Goal: Task Accomplishment & Management: Complete application form

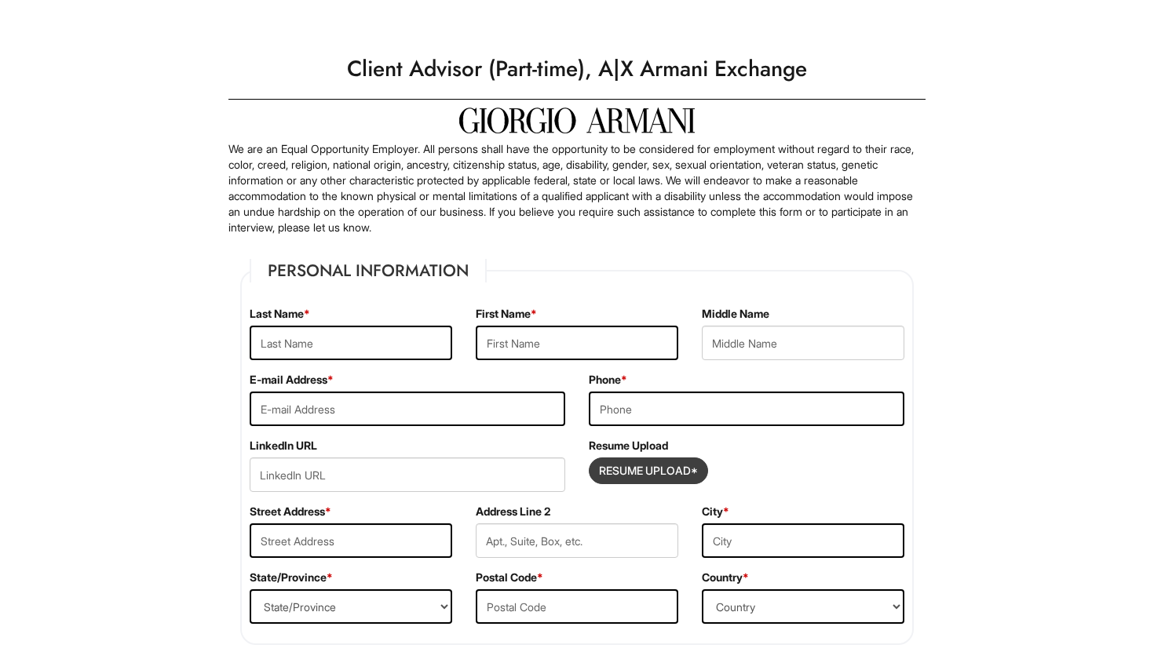
click at [650, 477] on input "Resume Upload*" at bounding box center [648, 470] width 118 height 25
type input "C:\fakepath\Resume (1).pdf"
click at [347, 346] on input "text" at bounding box center [351, 343] width 203 height 35
type input "Tait"
click at [500, 343] on input "text" at bounding box center [577, 343] width 203 height 35
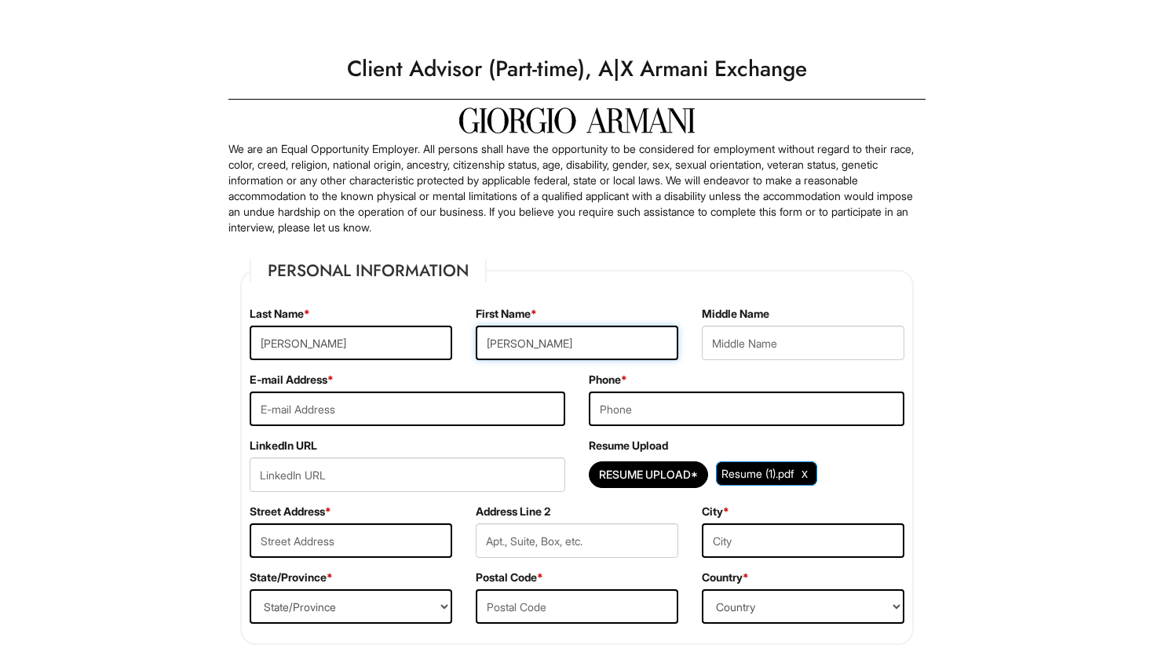
type input "Alessandra"
click at [440, 403] on input "email" at bounding box center [408, 409] width 316 height 35
type input "ally.tait123@gmail.com"
click at [638, 414] on input "tel" at bounding box center [747, 409] width 316 height 35
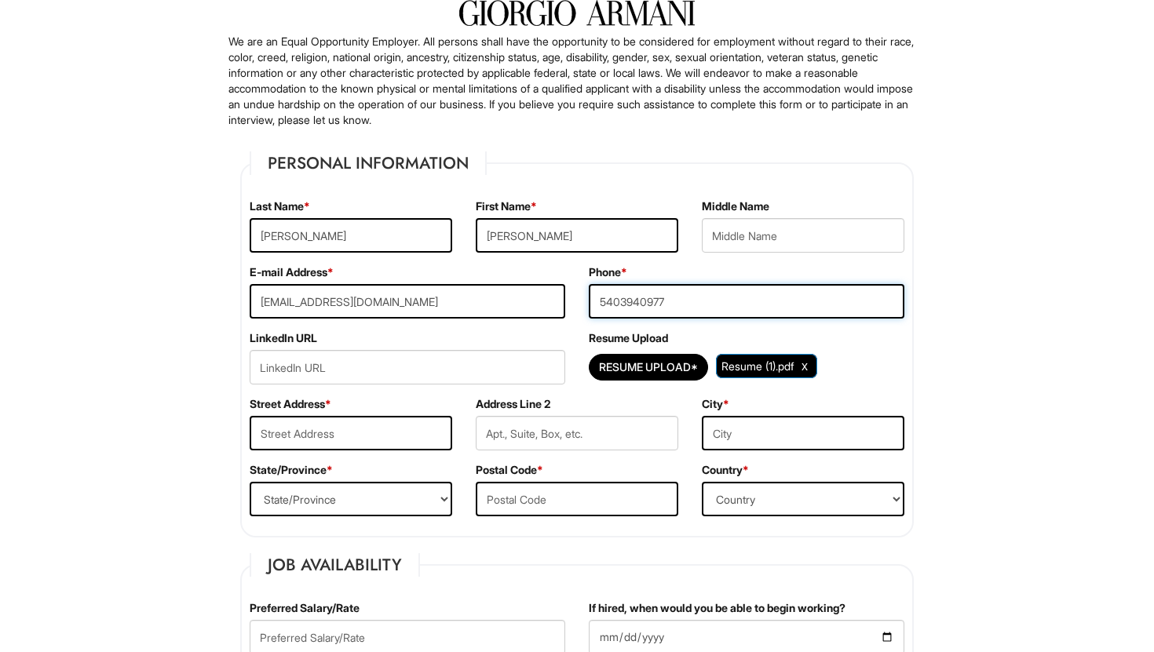
scroll to position [106, 0]
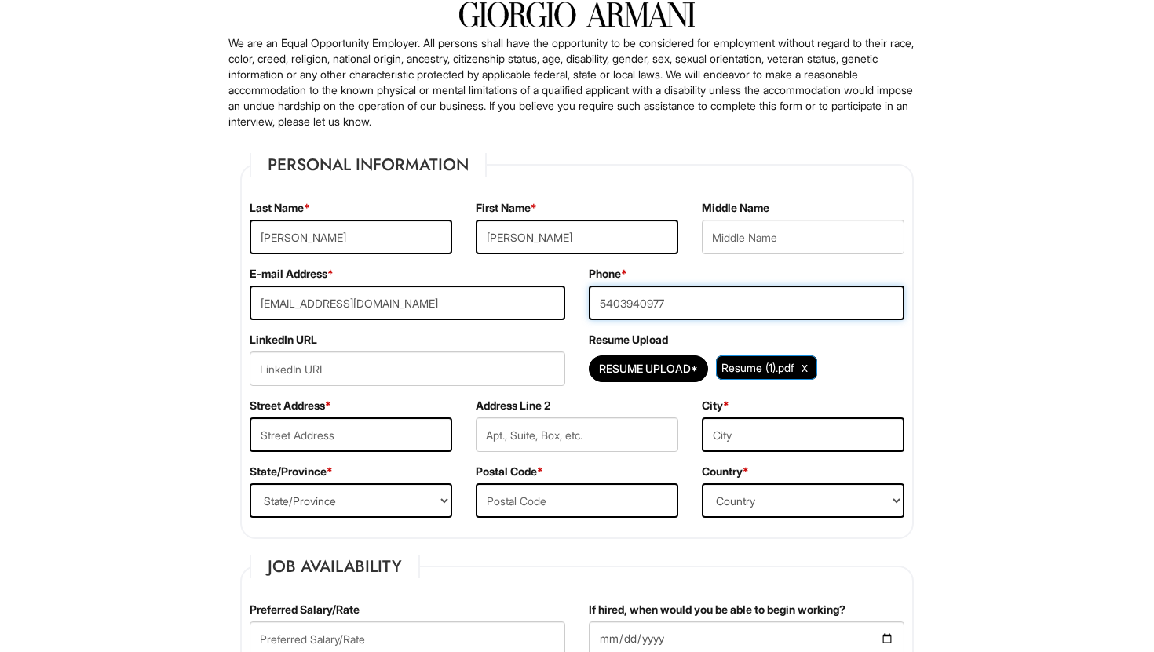
type input "5403940977"
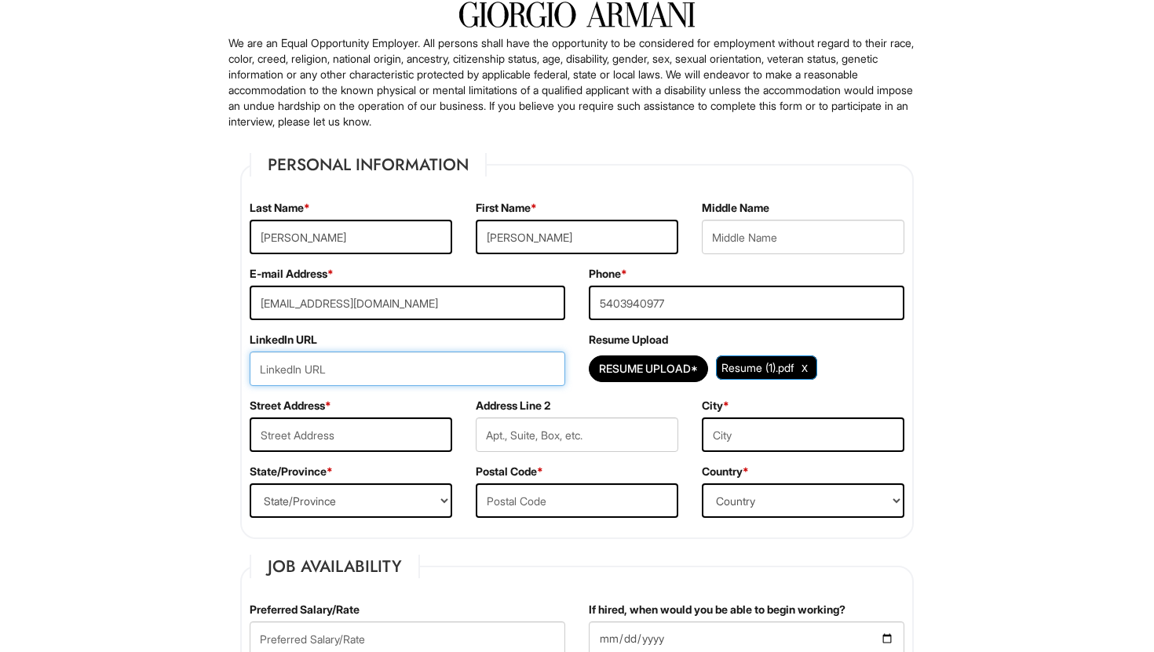
click at [403, 367] on input "url" at bounding box center [408, 369] width 316 height 35
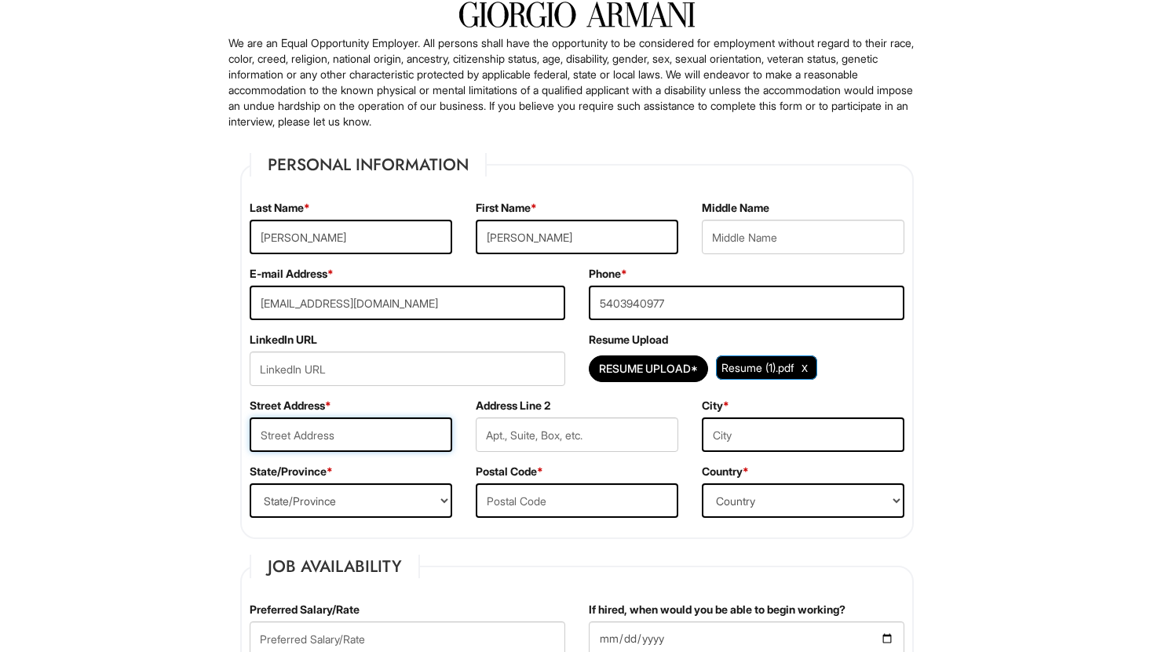
click at [287, 432] on input "text" at bounding box center [351, 435] width 203 height 35
type input "5520 hollingworth trail"
click at [763, 432] on input "text" at bounding box center [803, 435] width 203 height 35
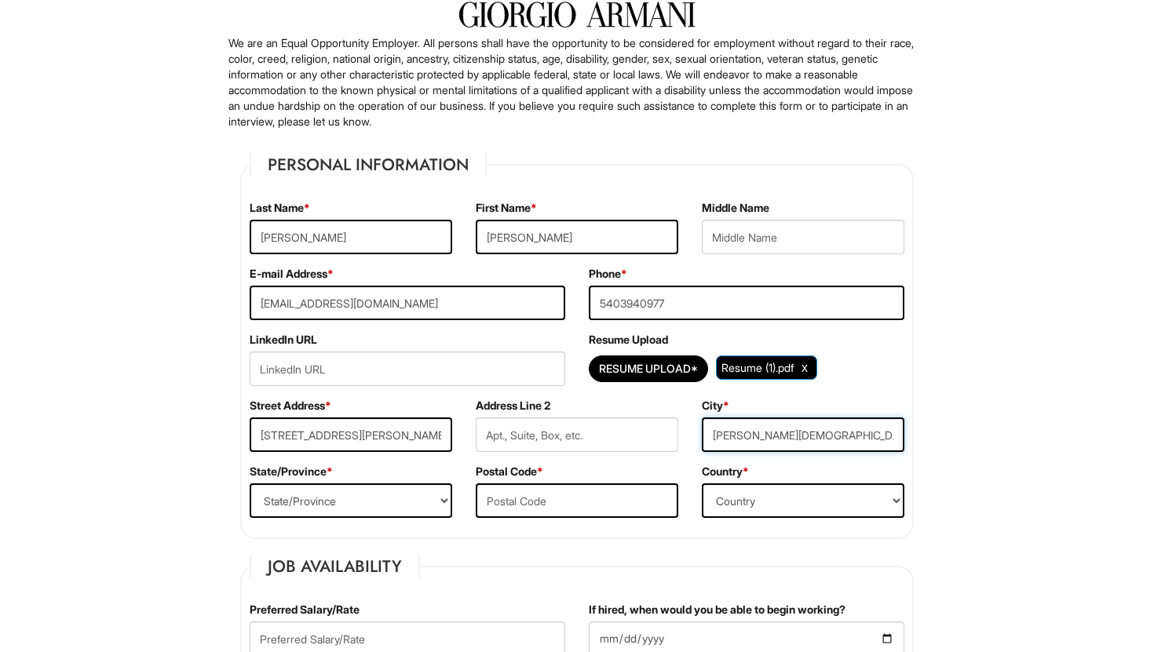
type input "wesley chapel"
click at [389, 506] on select "State/Province ALABAMA ALASKA ARIZONA ARKANSAS CALIFORNIA COLORADO CONNECTICUT …" at bounding box center [351, 500] width 203 height 35
select select "FL"
click at [516, 505] on input "text" at bounding box center [577, 500] width 203 height 35
type input "33545"
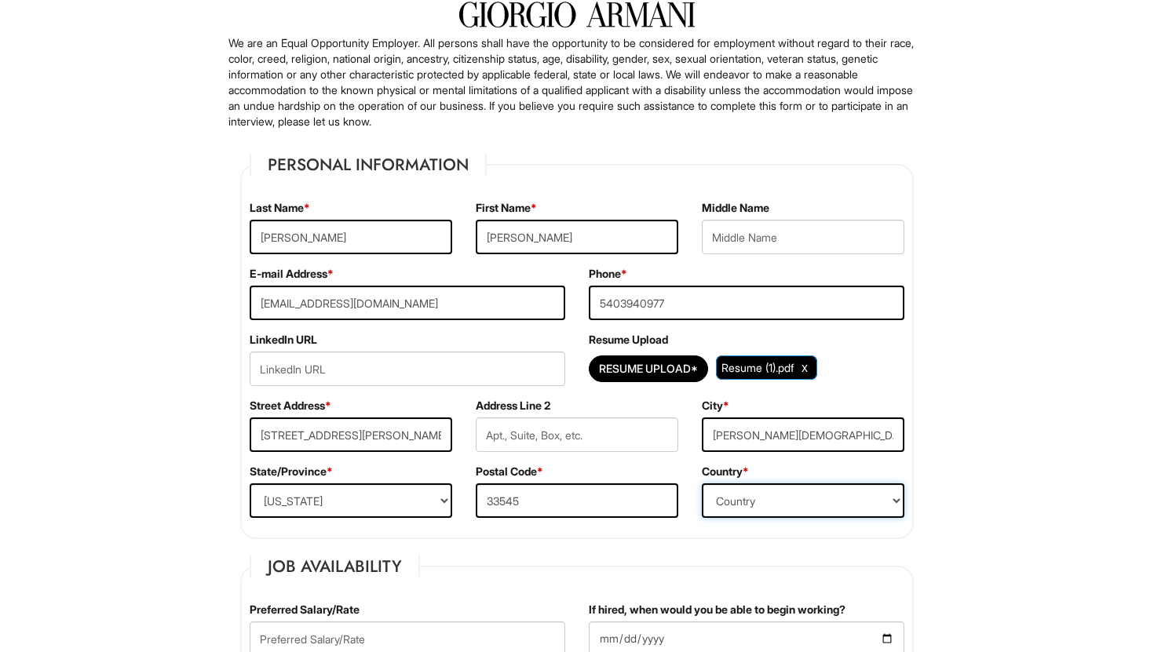
click at [808, 484] on select "Country Afghanistan Albania Algeria American Samoa Andorra Angola Anguilla Anta…" at bounding box center [803, 500] width 203 height 35
select select "United States of America"
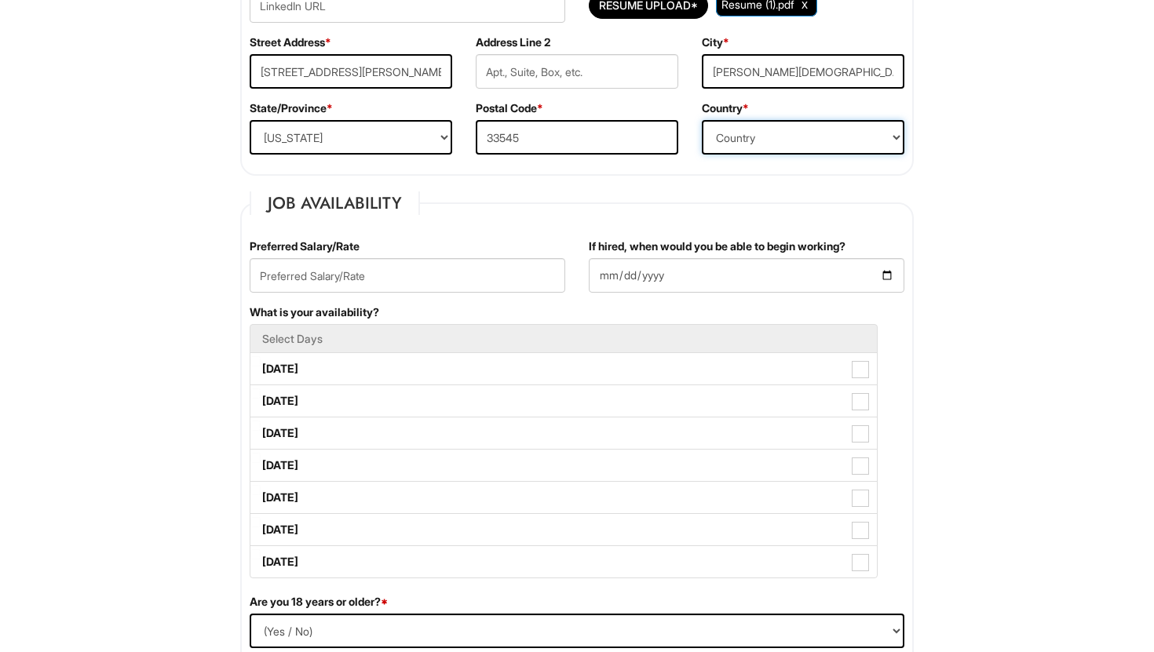
scroll to position [481, 0]
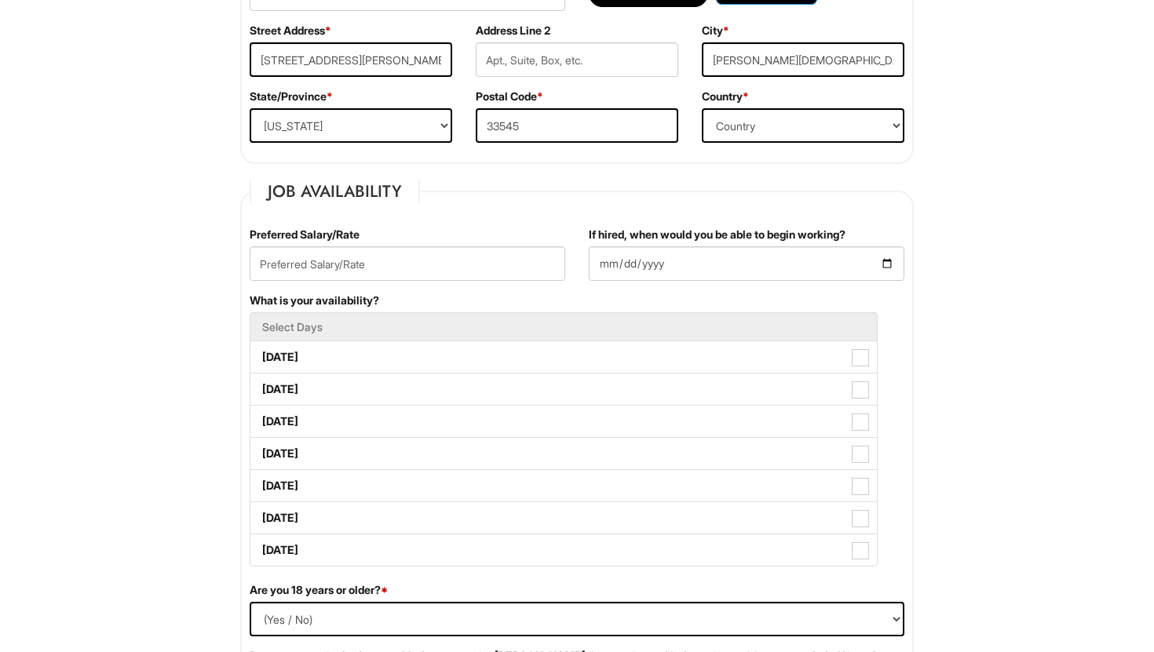
click at [320, 272] on input "text" at bounding box center [408, 263] width 316 height 35
type input "$15/hr"
click at [724, 261] on input "If hired, when would you be able to begin working?" at bounding box center [747, 263] width 316 height 35
click at [881, 260] on input "If hired, when would you be able to begin working?" at bounding box center [747, 263] width 316 height 35
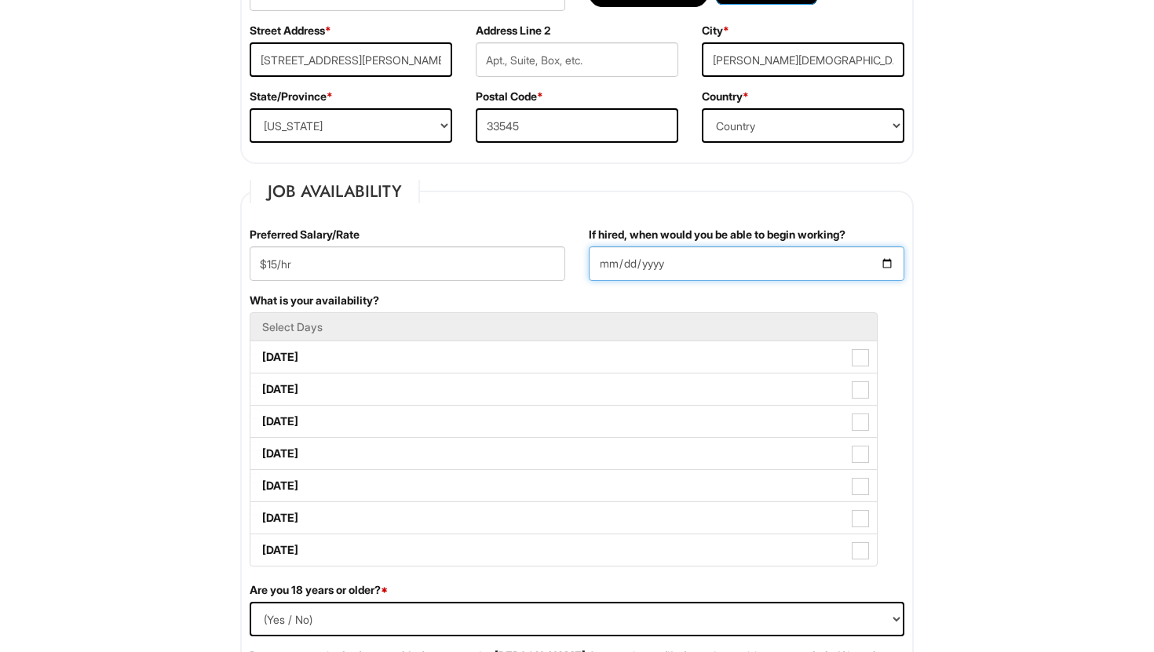
type input "2025-08-13"
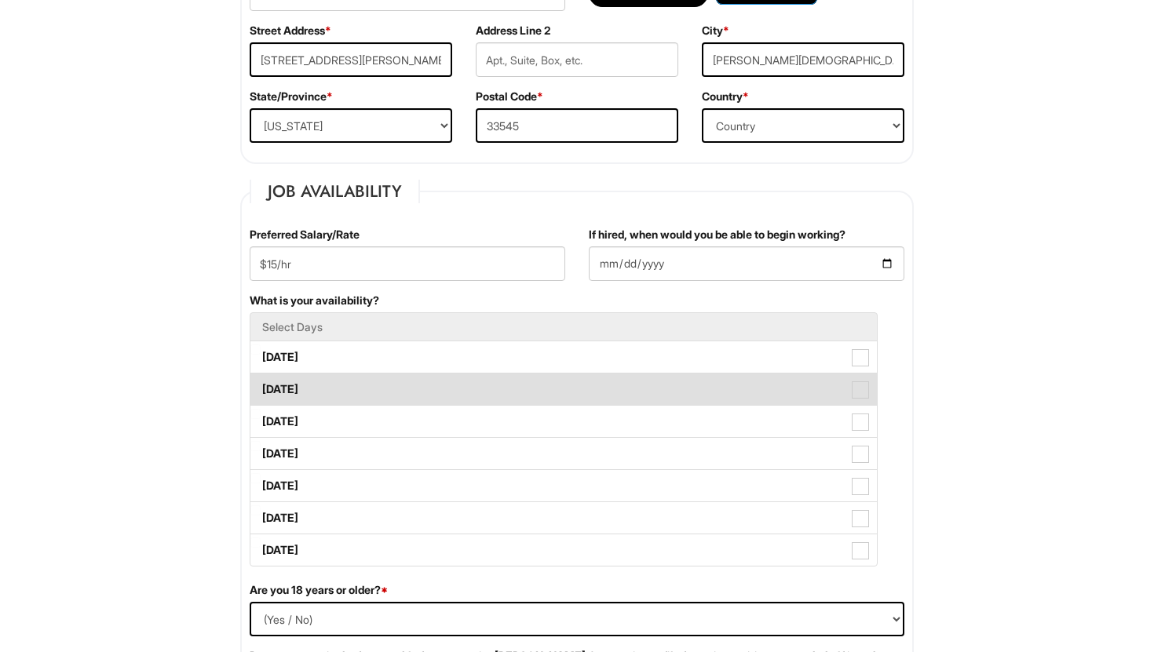
click at [323, 383] on label "Tuesday" at bounding box center [563, 389] width 626 height 31
click at [261, 383] on Available_Tuesday "Tuesday" at bounding box center [255, 382] width 10 height 10
checkbox Available_Tuesday "true"
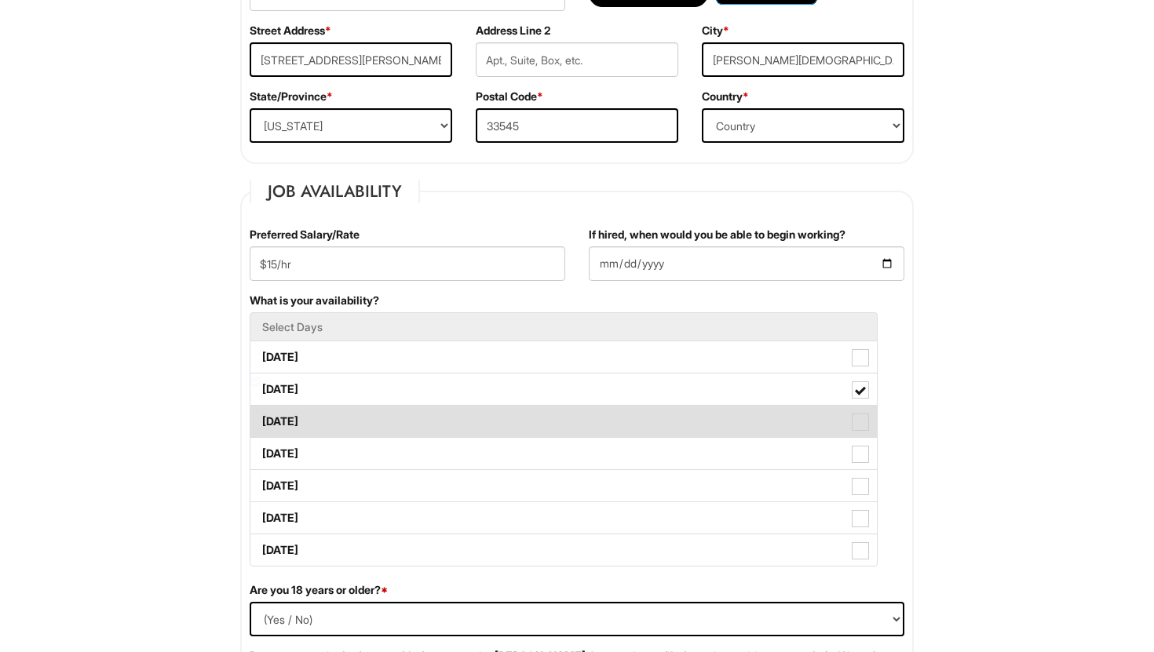
click at [335, 419] on label "Wednesday" at bounding box center [563, 421] width 626 height 31
click at [261, 419] on Available_Wednesday "Wednesday" at bounding box center [255, 414] width 10 height 10
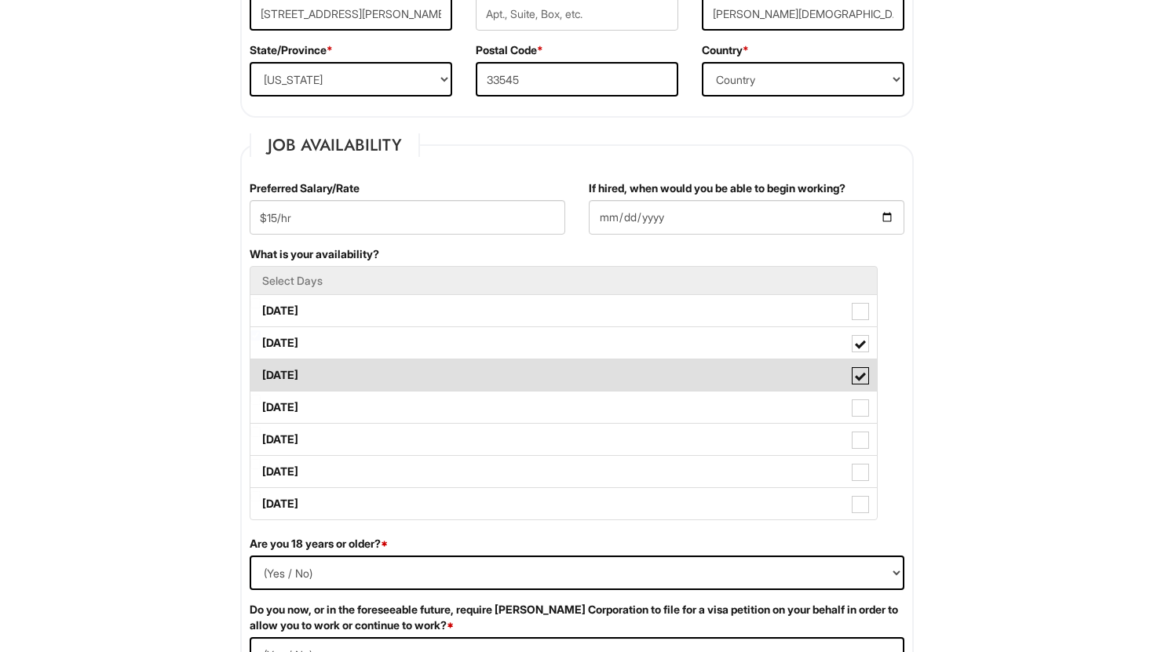
scroll to position [529, 0]
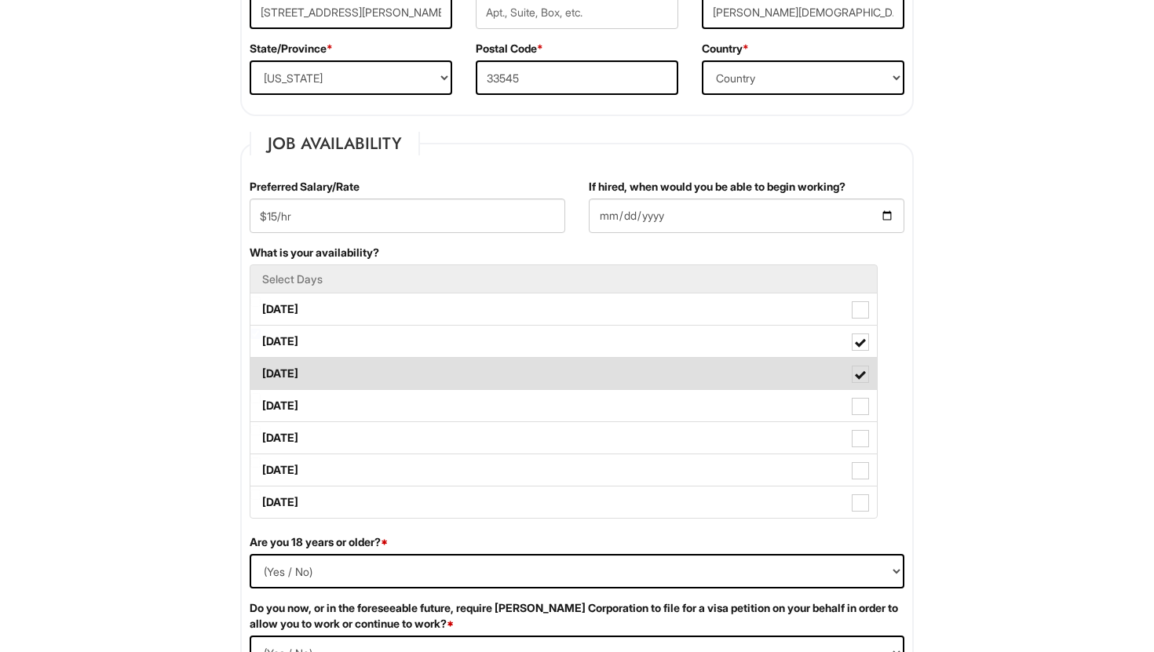
click at [354, 375] on label "Wednesday" at bounding box center [563, 373] width 626 height 31
click at [261, 371] on Available_Wednesday "Wednesday" at bounding box center [255, 366] width 10 height 10
checkbox Available_Wednesday "false"
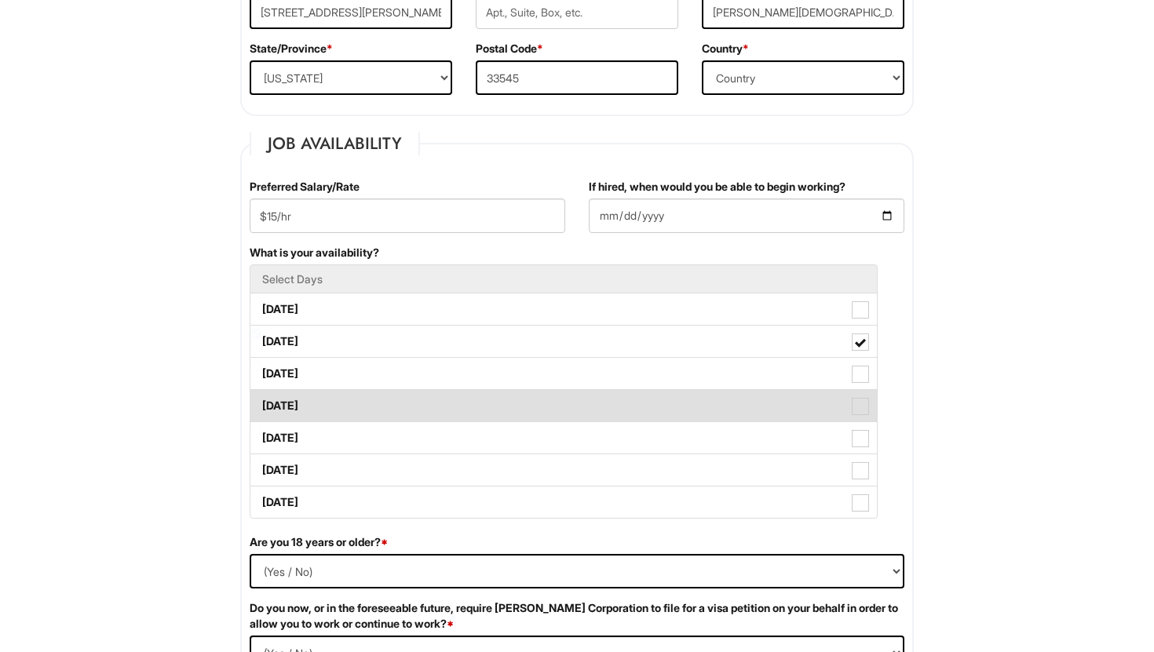
click at [354, 411] on label "Thursday" at bounding box center [563, 405] width 626 height 31
click at [261, 403] on Available_Thursday "Thursday" at bounding box center [255, 398] width 10 height 10
checkbox Available_Thursday "true"
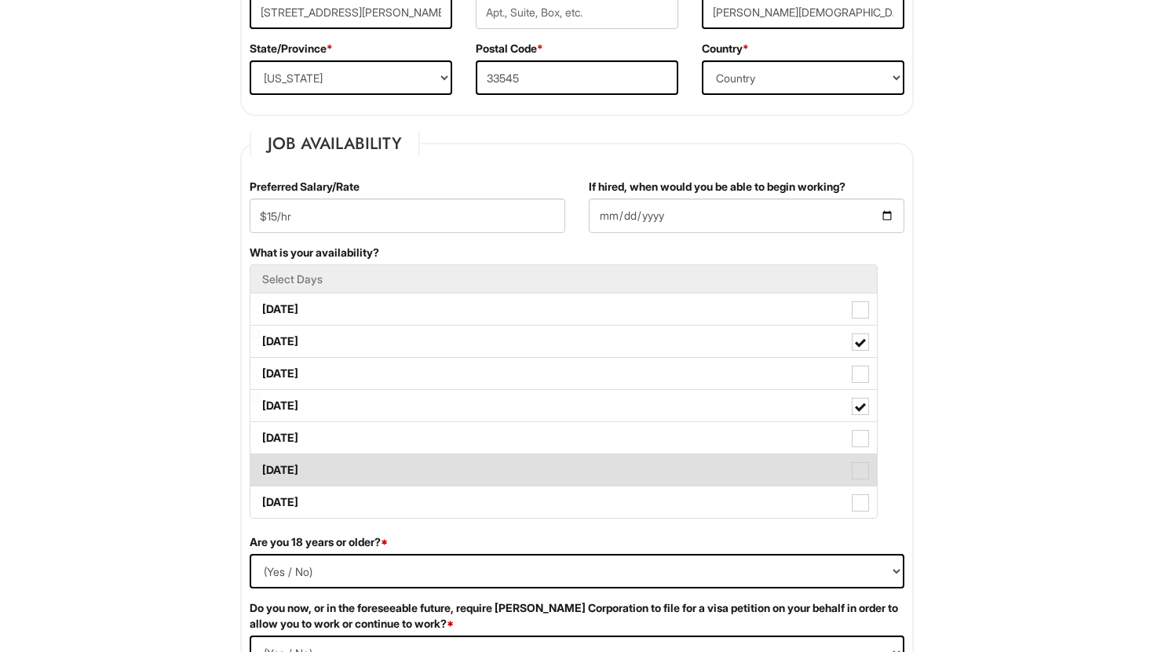
click at [356, 454] on label "Saturday" at bounding box center [563, 469] width 626 height 31
click at [261, 458] on Available_Saturday "Saturday" at bounding box center [255, 463] width 10 height 10
checkbox Available_Saturday "true"
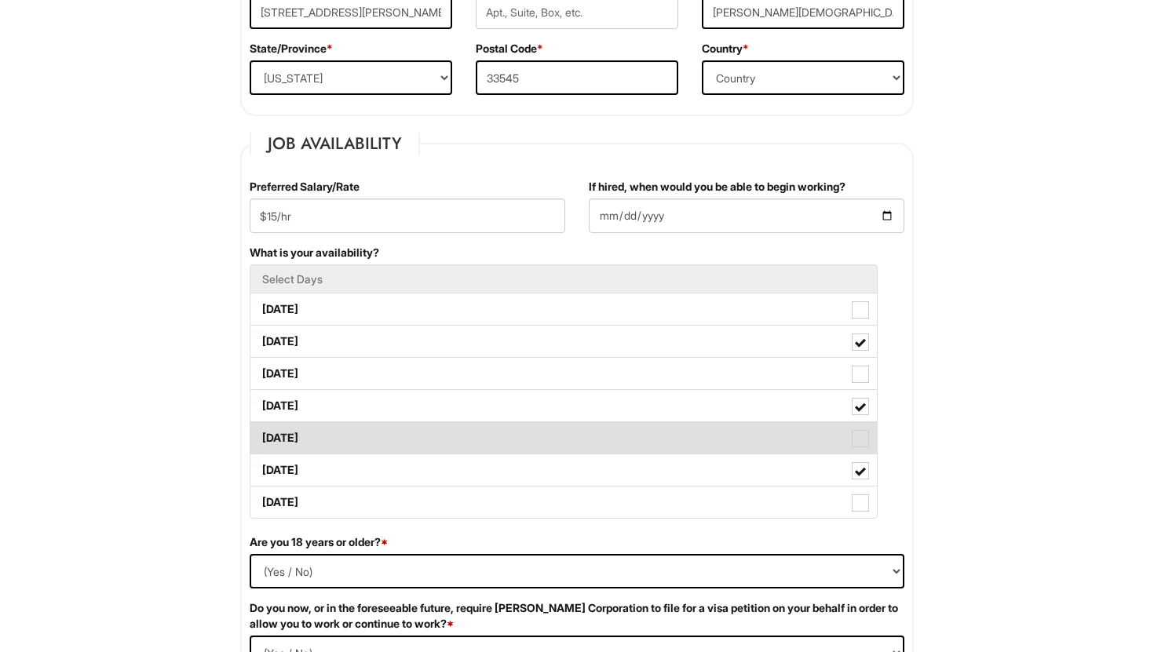
click at [356, 443] on label "Friday" at bounding box center [563, 437] width 626 height 31
click at [261, 436] on Available_Friday "Friday" at bounding box center [255, 430] width 10 height 10
checkbox Available_Friday "true"
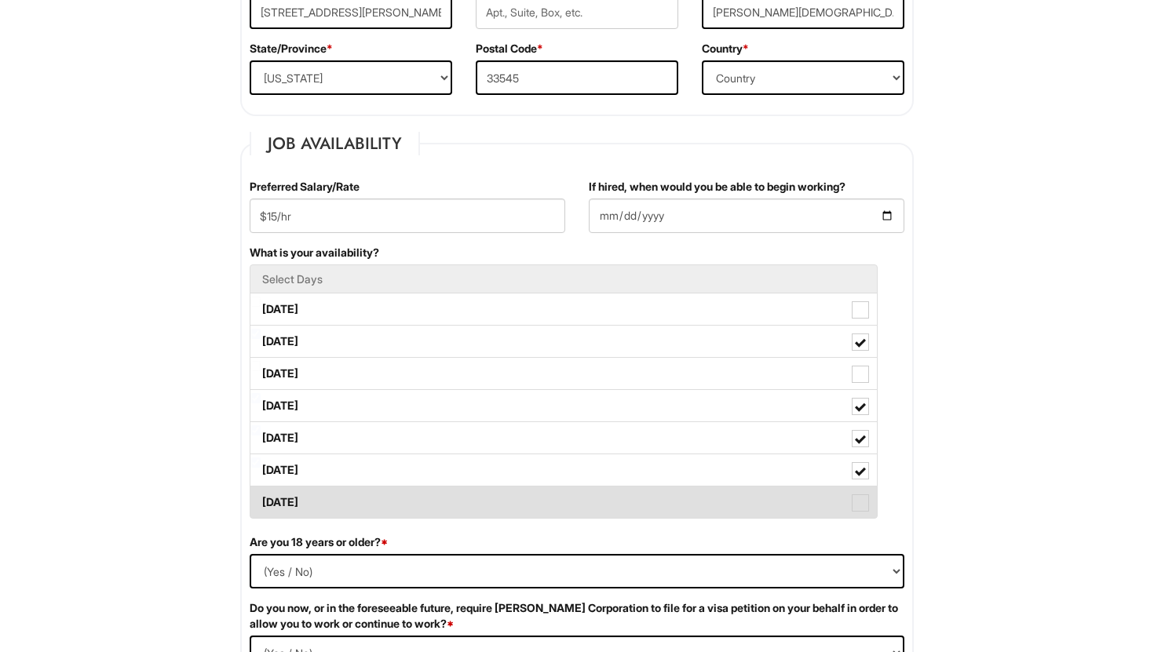
click at [358, 500] on label "Sunday" at bounding box center [563, 502] width 626 height 31
click at [261, 500] on Available_Sunday "Sunday" at bounding box center [255, 495] width 10 height 10
checkbox Available_Sunday "true"
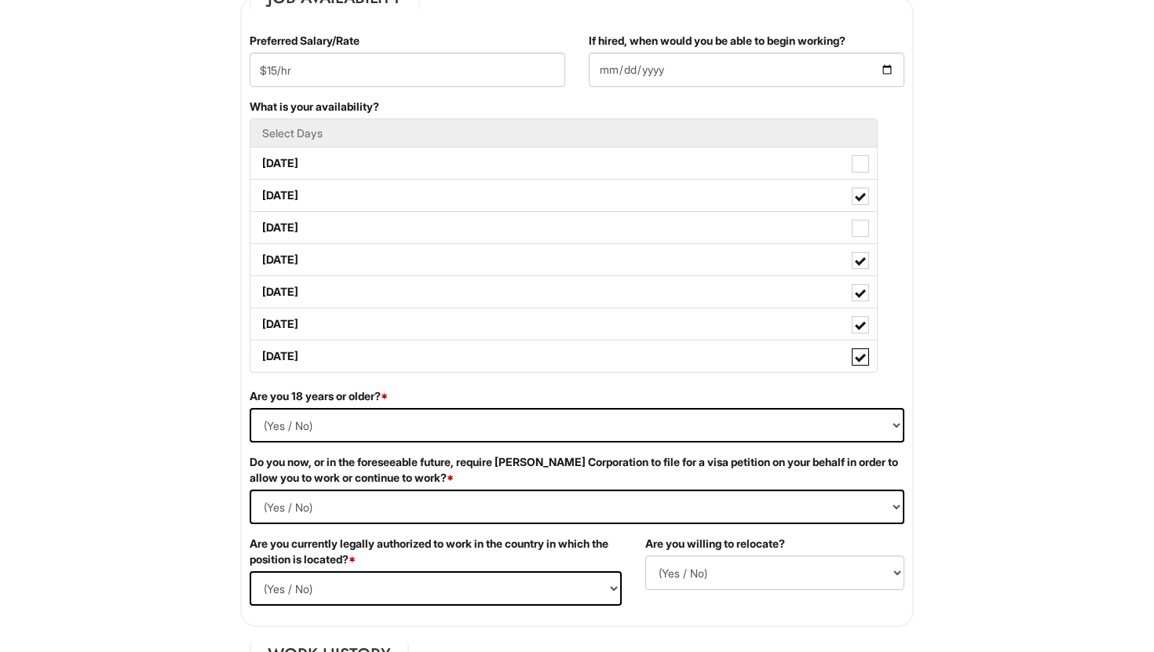
scroll to position [677, 0]
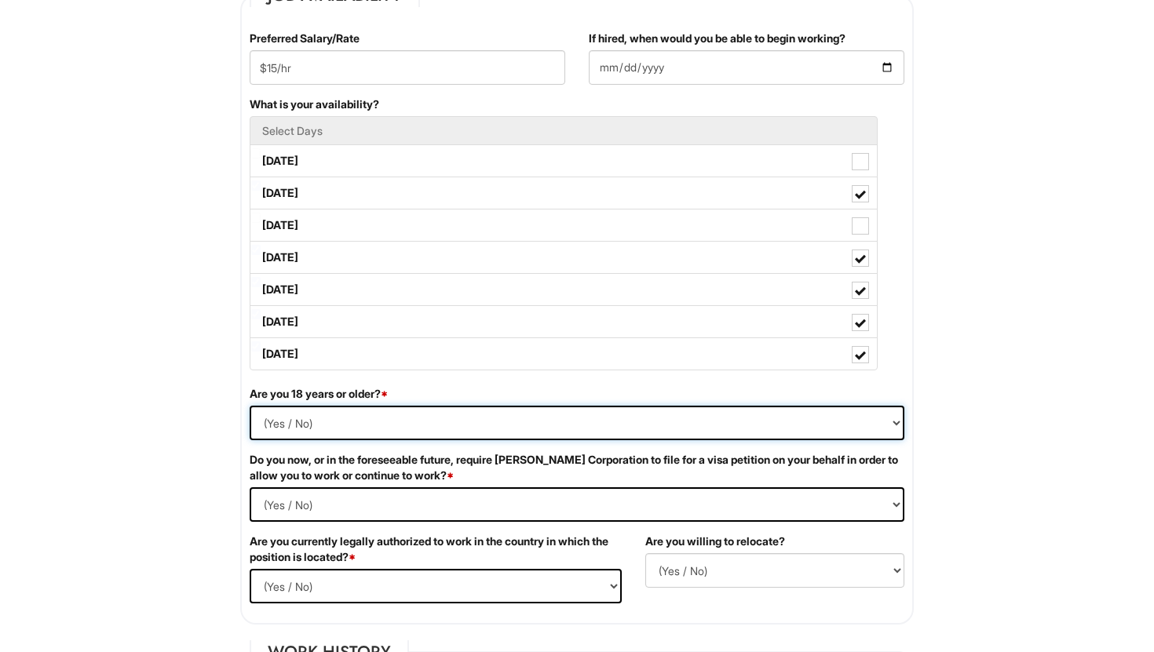
click at [382, 422] on select "(Yes / No) Yes No" at bounding box center [577, 423] width 655 height 35
select select "No"
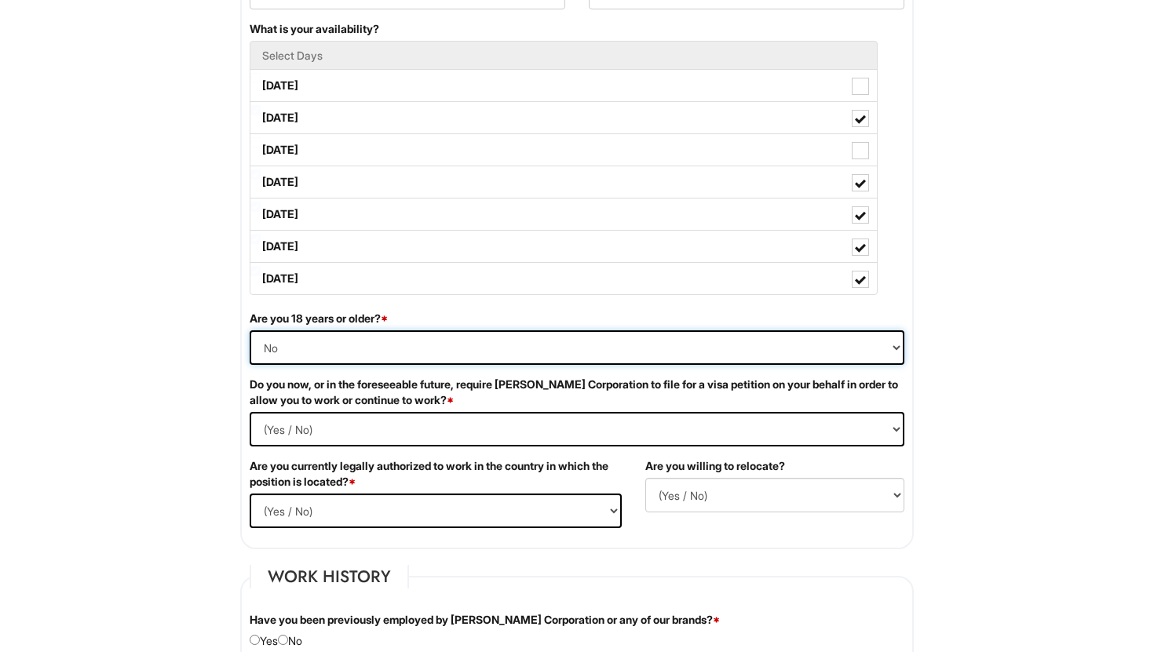
scroll to position [757, 0]
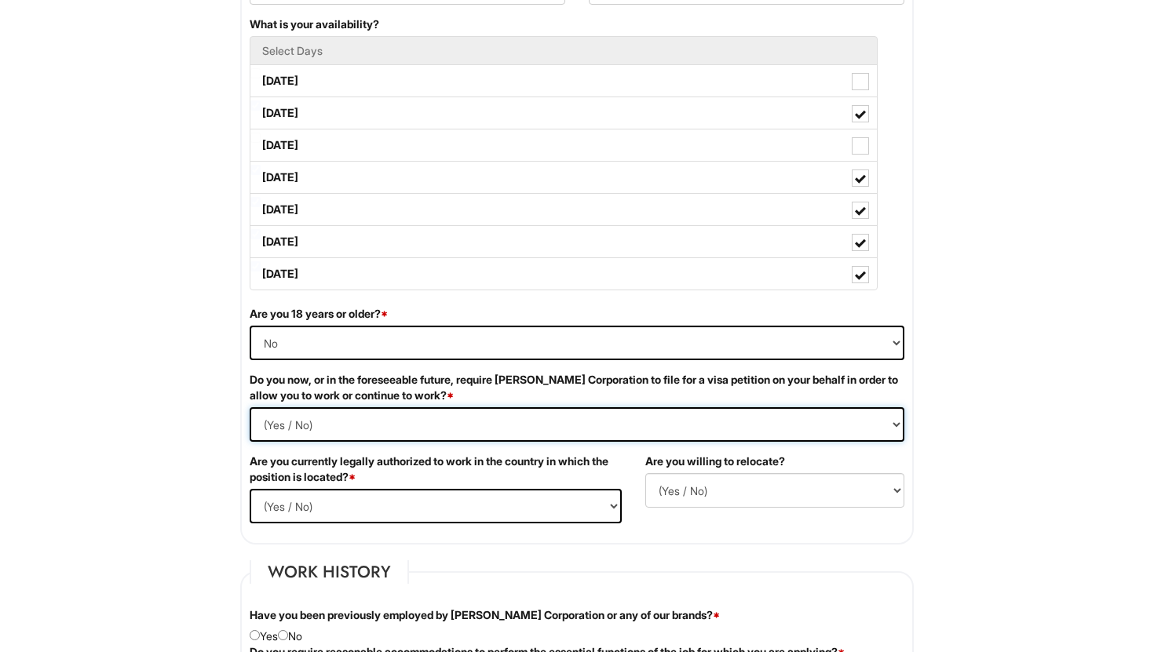
click at [374, 421] on Required "(Yes / No) Yes No" at bounding box center [577, 424] width 655 height 35
select Required "No"
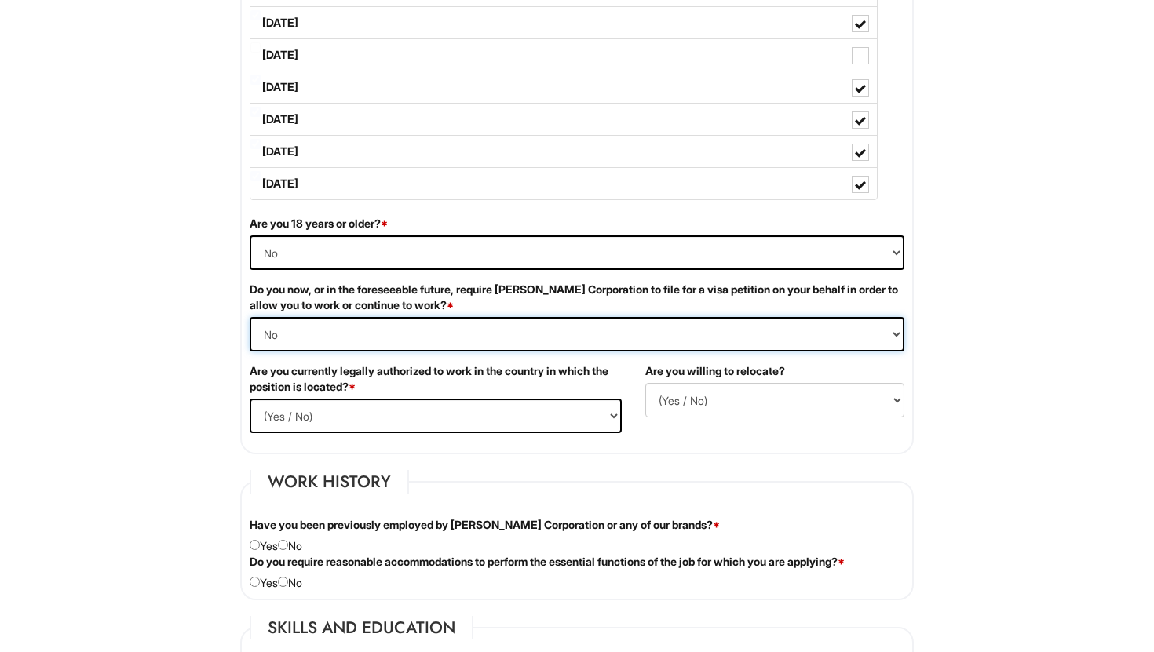
scroll to position [849, 0]
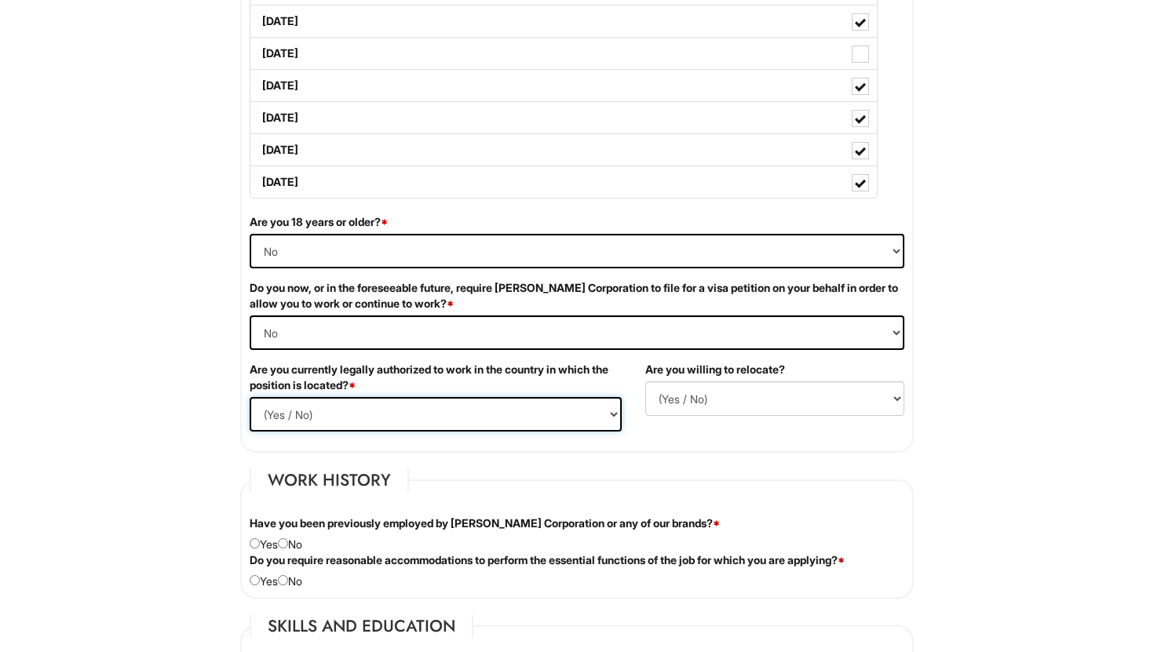
click at [360, 410] on select "(Yes / No) Yes No" at bounding box center [436, 414] width 372 height 35
select select "Yes"
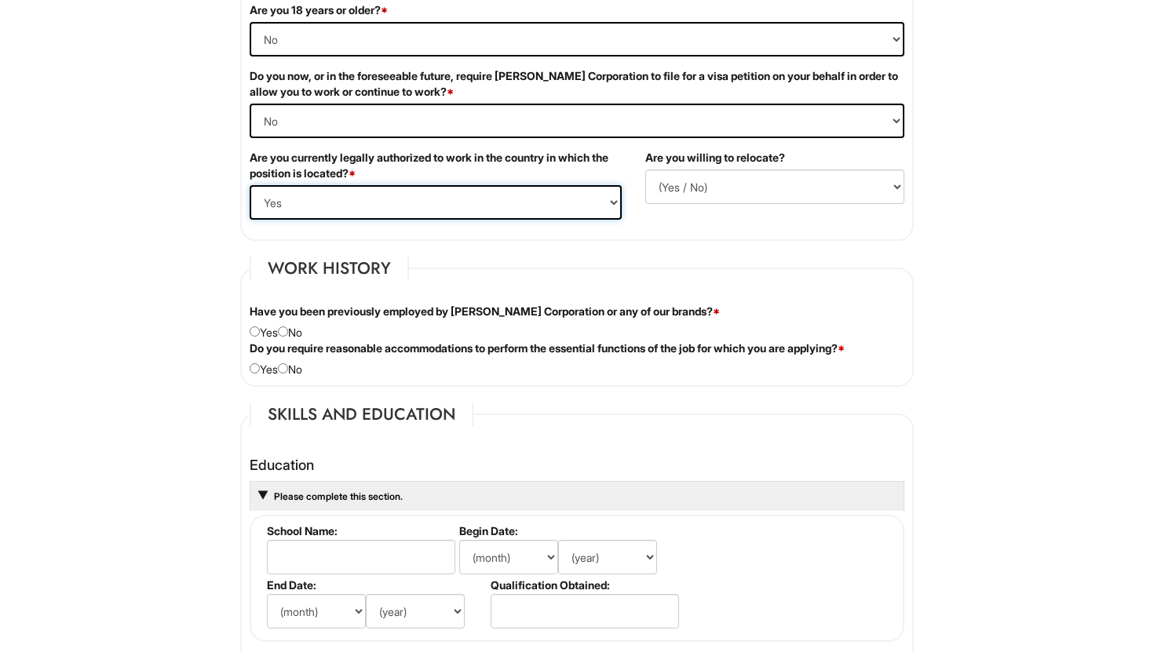
scroll to position [1062, 0]
click at [288, 334] on input "radio" at bounding box center [283, 331] width 10 height 10
radio input "true"
click at [288, 367] on input "radio" at bounding box center [283, 368] width 10 height 10
radio input "true"
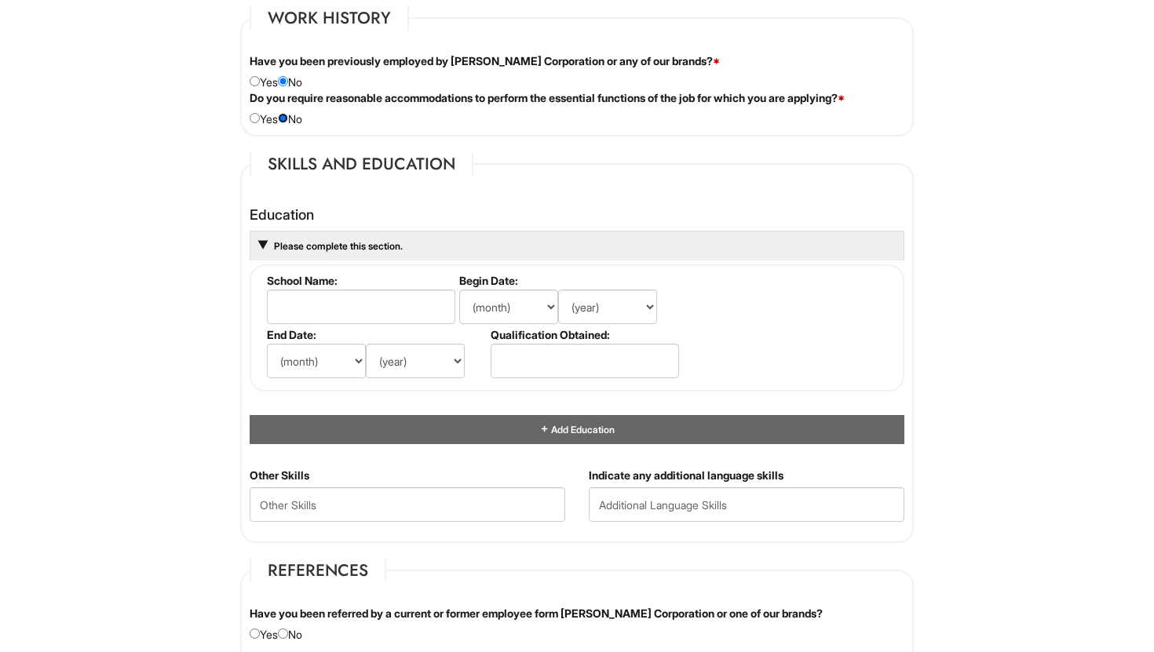
scroll to position [1315, 0]
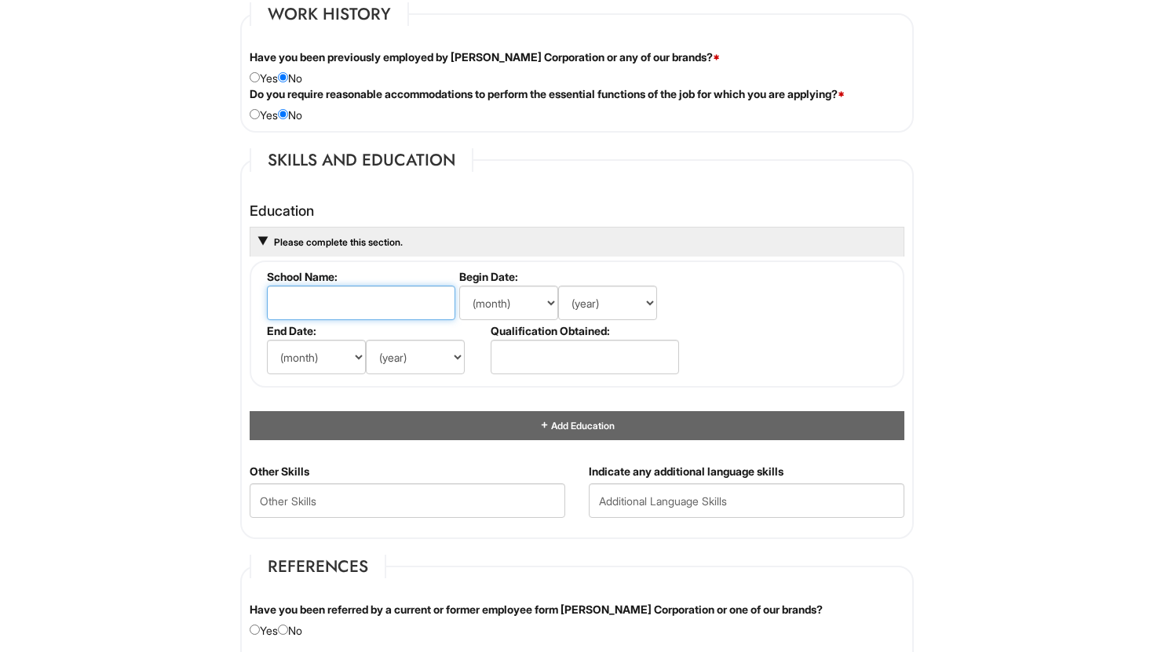
click at [354, 308] on input "text" at bounding box center [361, 303] width 188 height 35
type input "Wesley Chapel high school"
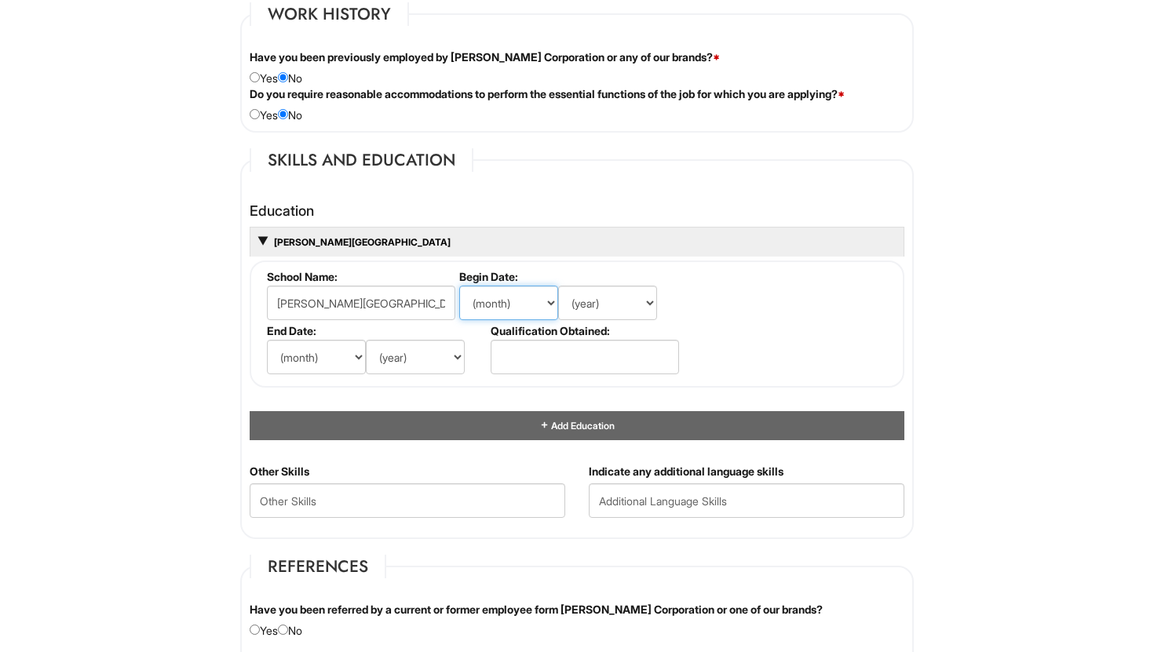
click at [497, 308] on select "(month) Jan Feb Mar Apr May Jun Jul Aug Sep Oct Nov Dec" at bounding box center [508, 303] width 99 height 35
select select "8"
click at [614, 312] on select "(year) 2029 2028 2027 2026 2025 2024 2023 2022 2021 2020 2019 2018 2017 2016 20…" at bounding box center [607, 303] width 99 height 35
select select "2023"
click at [345, 359] on select "(month) Jan Feb Mar Apr May Jun Jul Aug Sep Oct Nov Dec" at bounding box center [316, 357] width 99 height 35
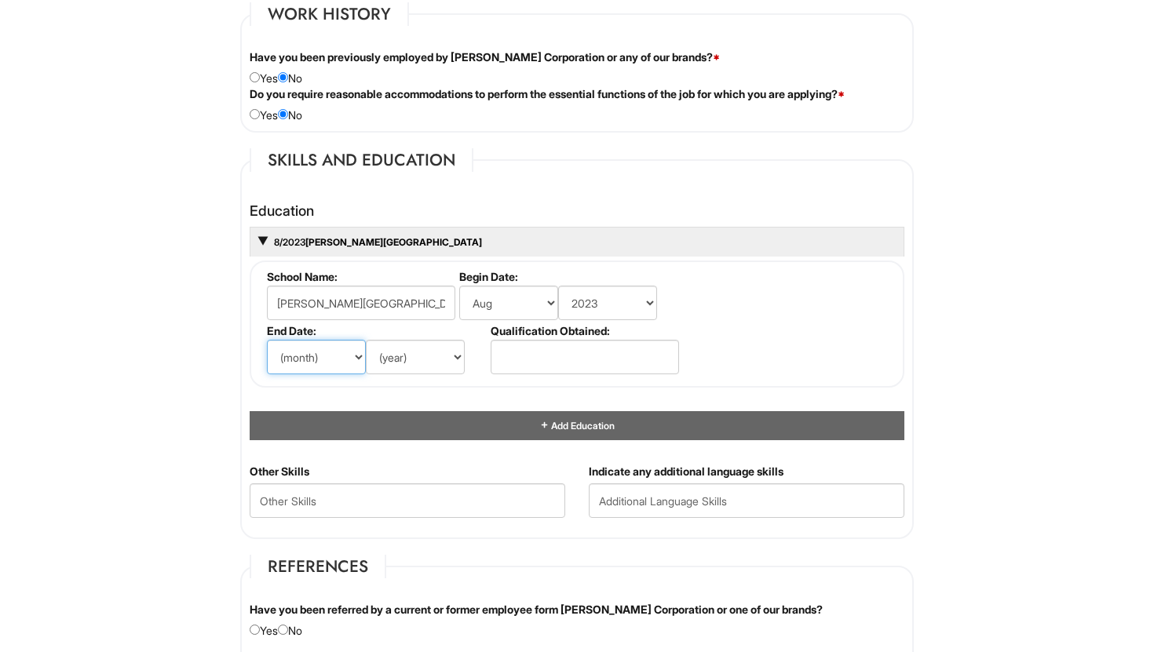
select select "6"
click at [402, 361] on select "(year) 2029 2028 2027 2026 2025 2024 2023 2022 2021 2020 2019 2018 2017 2016 20…" at bounding box center [415, 357] width 99 height 35
select select "2026"
click at [458, 396] on div "Education 8/2023 - 6/2026 Wesley Chapel high school School Name: Wesley Chapel …" at bounding box center [577, 321] width 655 height 237
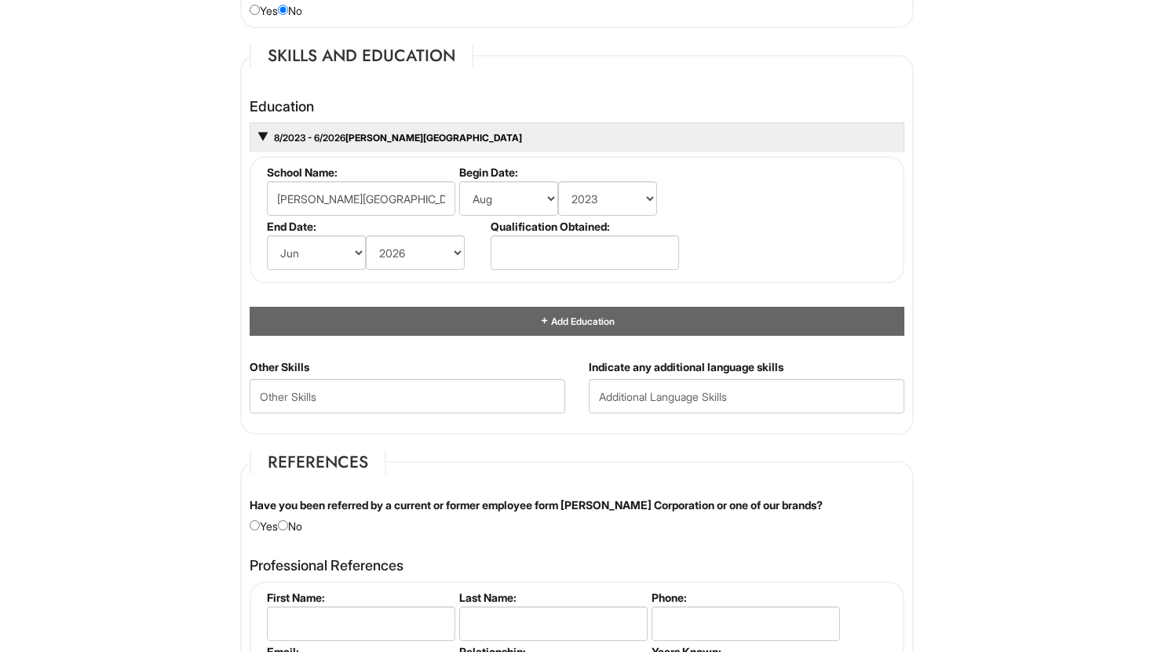
scroll to position [1422, 0]
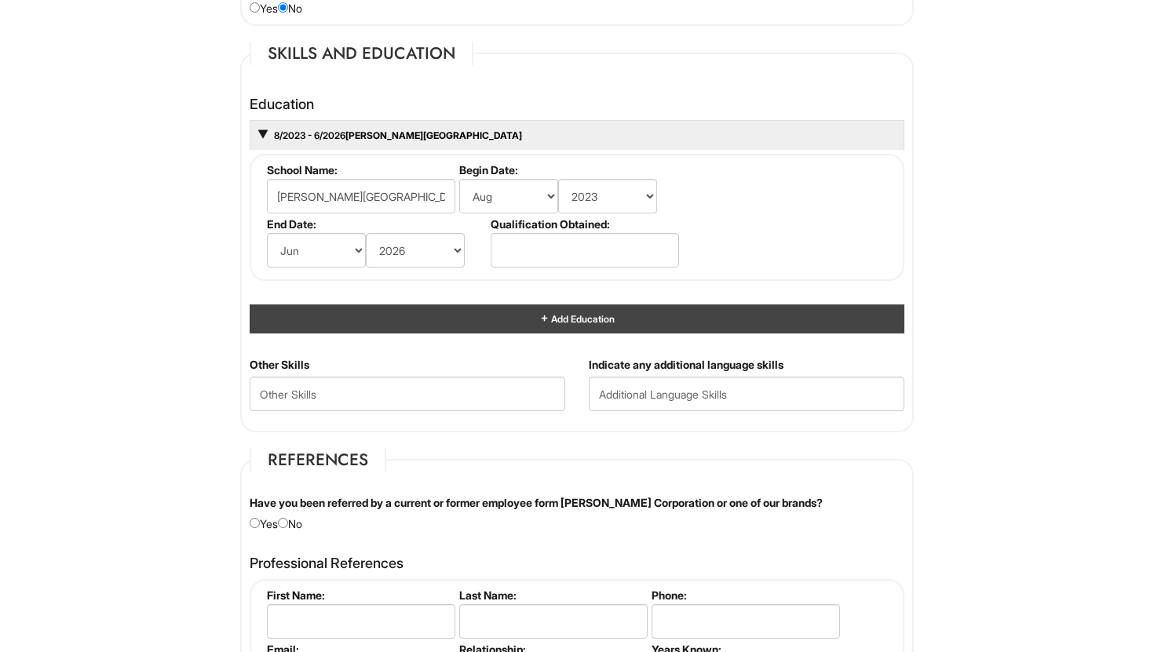
click at [515, 323] on div "Add Education" at bounding box center [577, 319] width 655 height 29
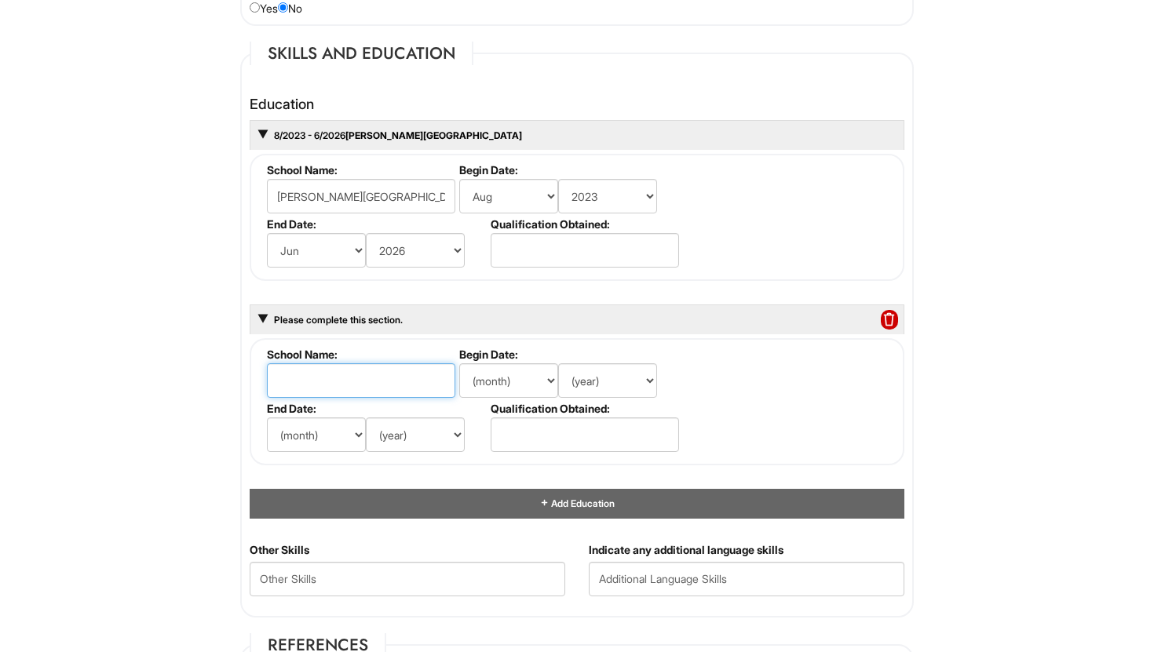
click at [418, 375] on input "text" at bounding box center [361, 380] width 188 height 35
type input "Pasco Hernando State College"
click at [513, 378] on select "(month) Jan Feb Mar Apr May Jun Jul Aug Sep Oct Nov Dec" at bounding box center [508, 380] width 99 height 35
select select "5"
click at [605, 392] on select "(year) 2029 2028 2027 2026 2025 2024 2023 2022 2021 2020 2019 2018 2017 2016 20…" at bounding box center [607, 380] width 99 height 35
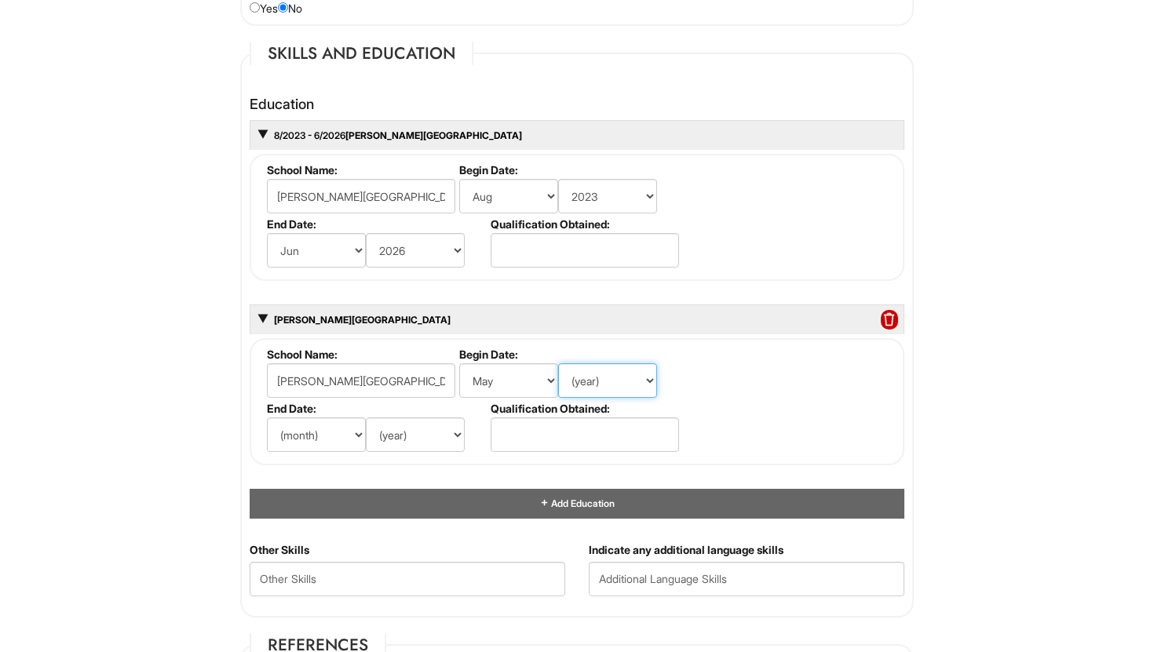
select select "2025"
click at [350, 433] on select "(month) Jan Feb Mar Apr May Jun Jul Aug Sep Oct Nov Dec" at bounding box center [316, 435] width 99 height 35
select select "6"
click at [402, 440] on select "(year) 2029 2028 2027 2026 2025 2024 2023 2022 2021 2020 2019 2018 2017 2016 20…" at bounding box center [415, 435] width 99 height 35
select select "2026"
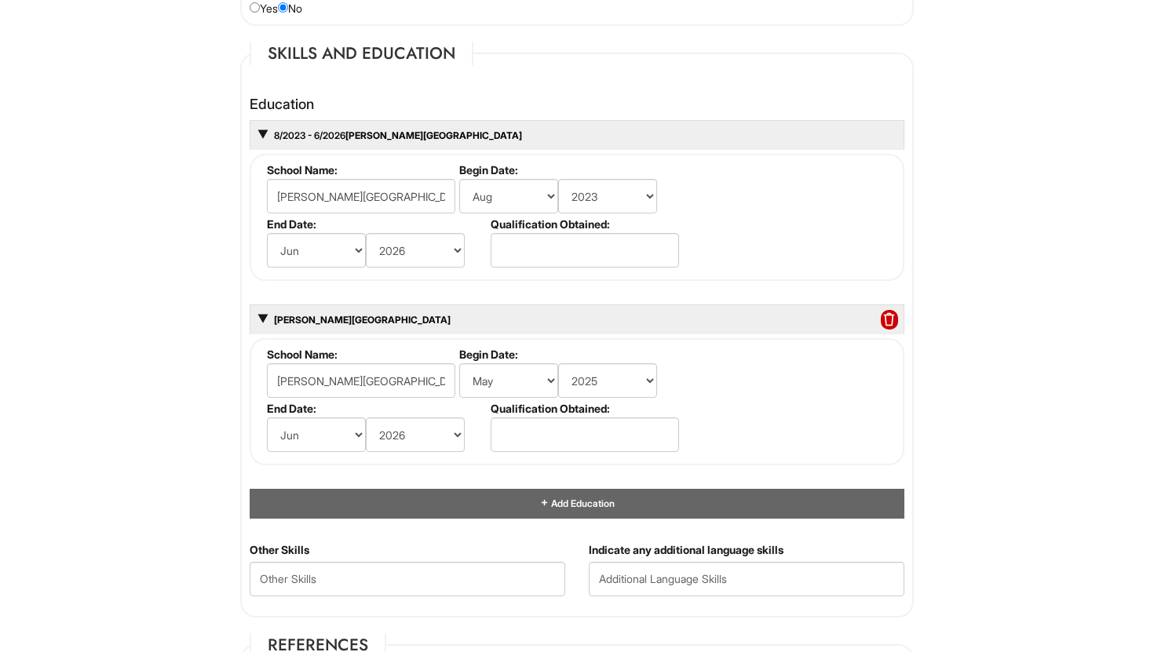
click at [476, 475] on div "Education 8/2023 - 6/2026 Wesley Chapel high school School Name: Wesley Chapel …" at bounding box center [577, 307] width 655 height 421
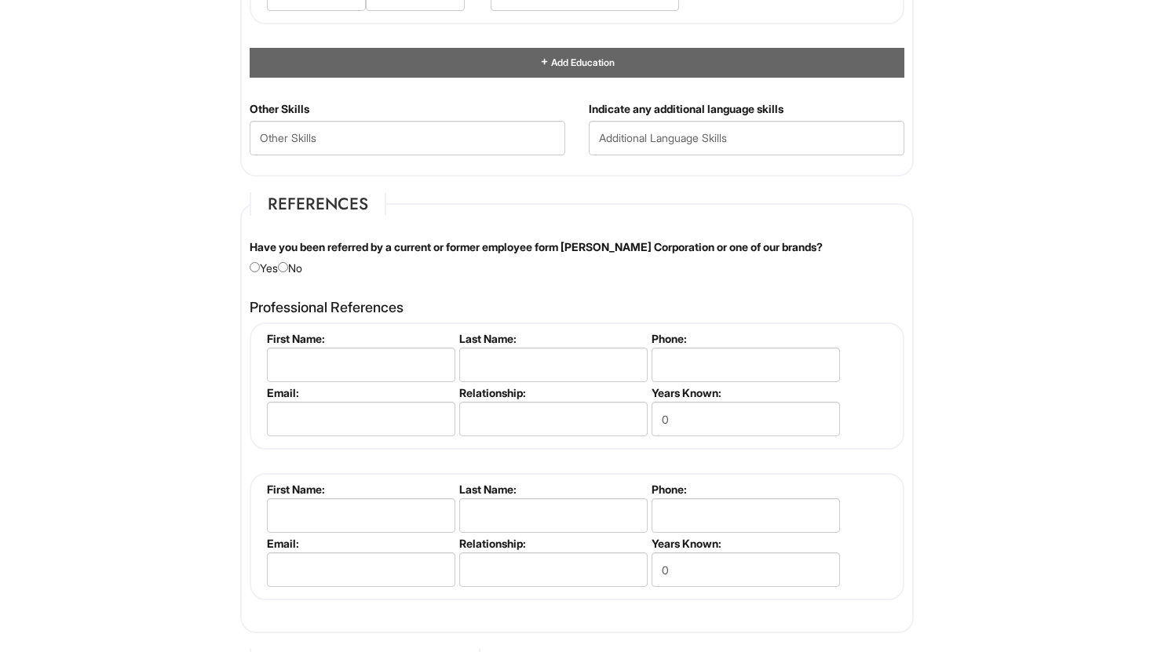
scroll to position [1866, 0]
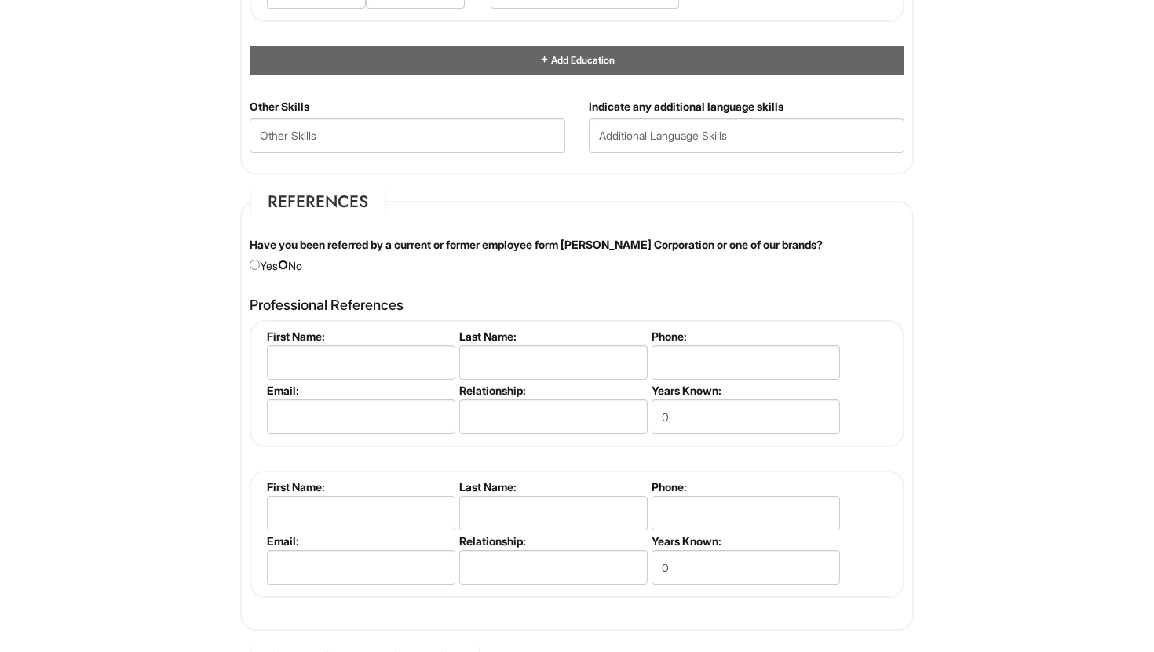
click at [288, 265] on input "radio" at bounding box center [283, 265] width 10 height 10
radio input "true"
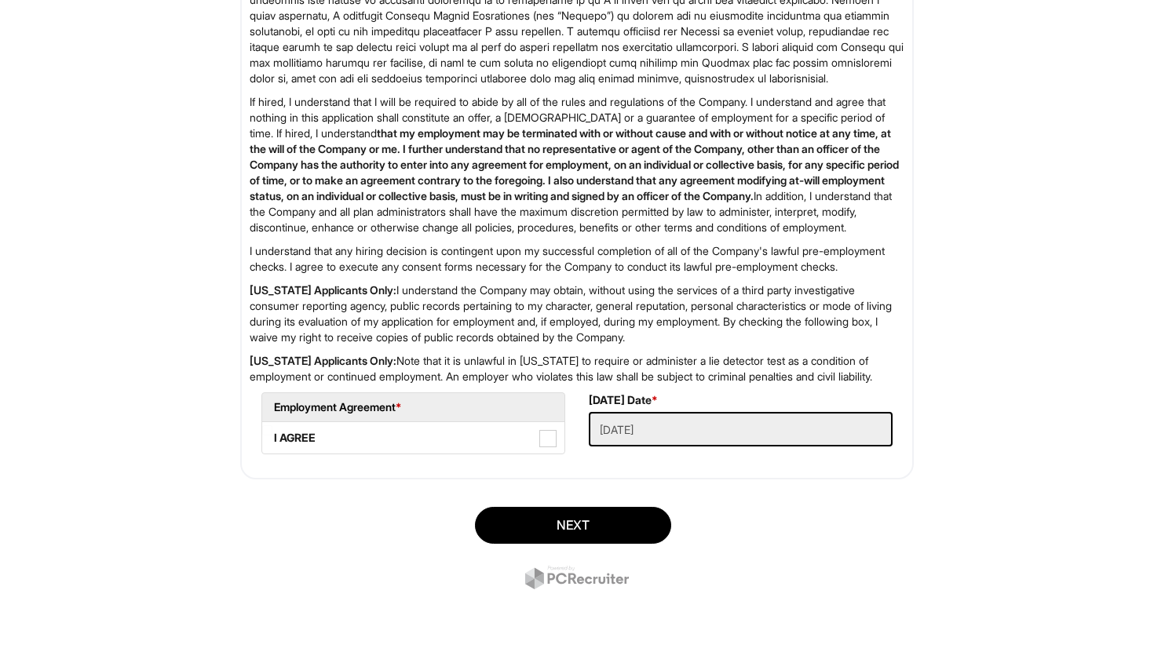
scroll to position [2662, 0]
click at [553, 441] on span at bounding box center [547, 438] width 17 height 17
click at [272, 436] on AGREE "I AGREE" at bounding box center [267, 430] width 10 height 10
checkbox AGREE "true"
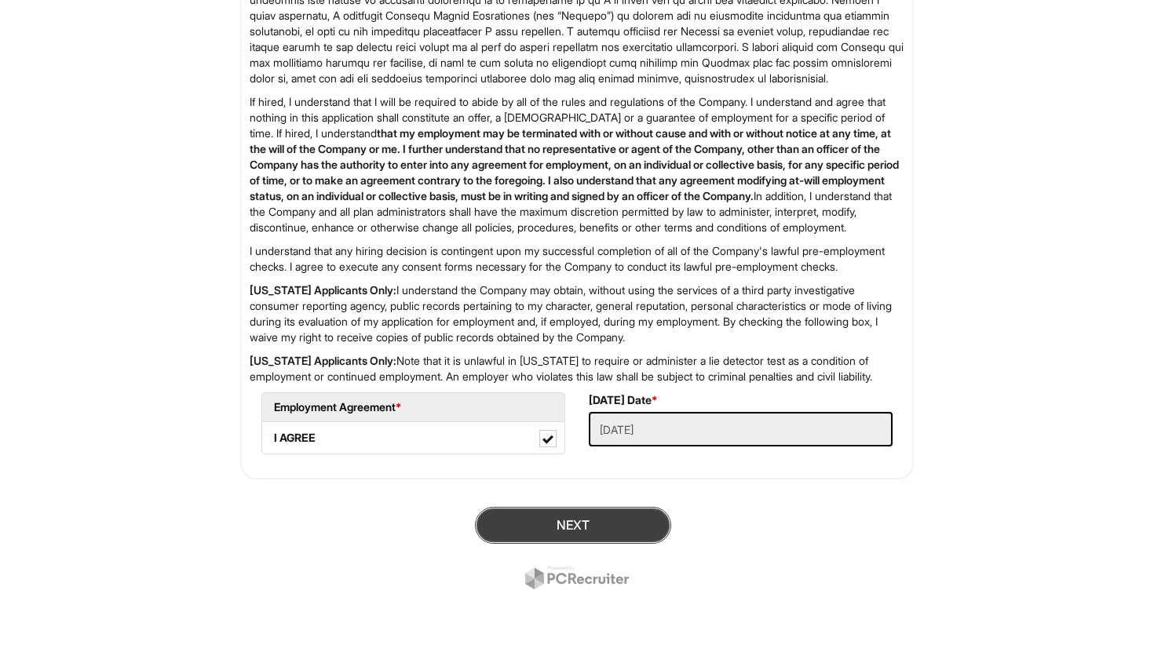
click at [569, 521] on button "Next" at bounding box center [573, 525] width 196 height 37
click at [522, 533] on div "Review Required Fields" at bounding box center [576, 550] width 697 height 110
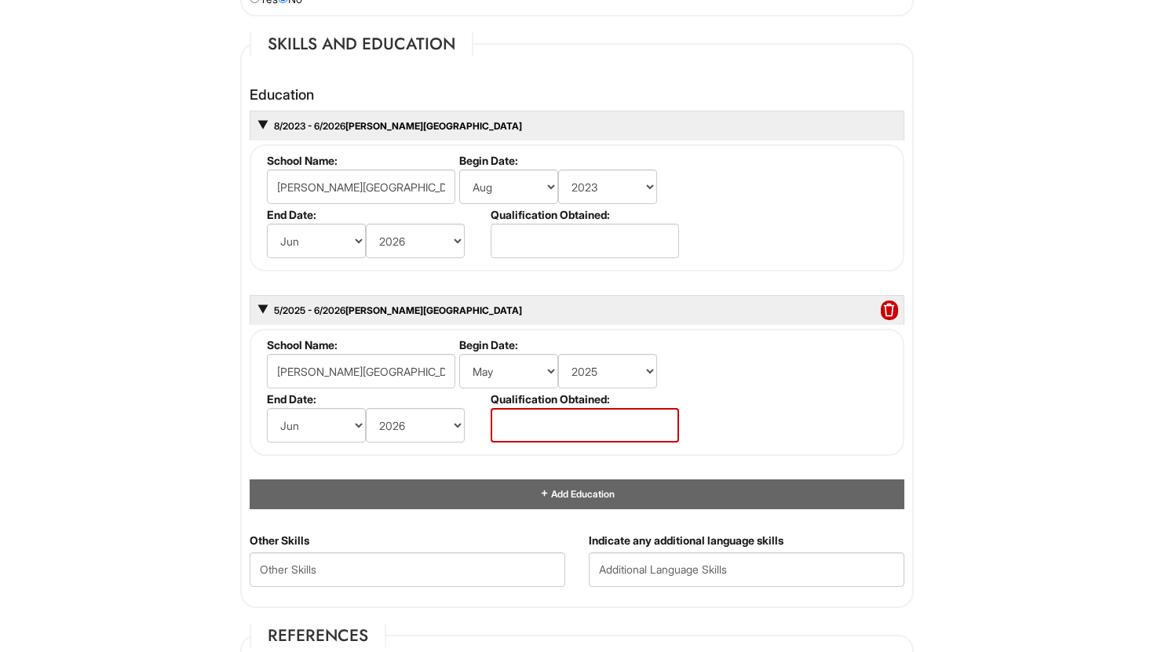
scroll to position [1434, 0]
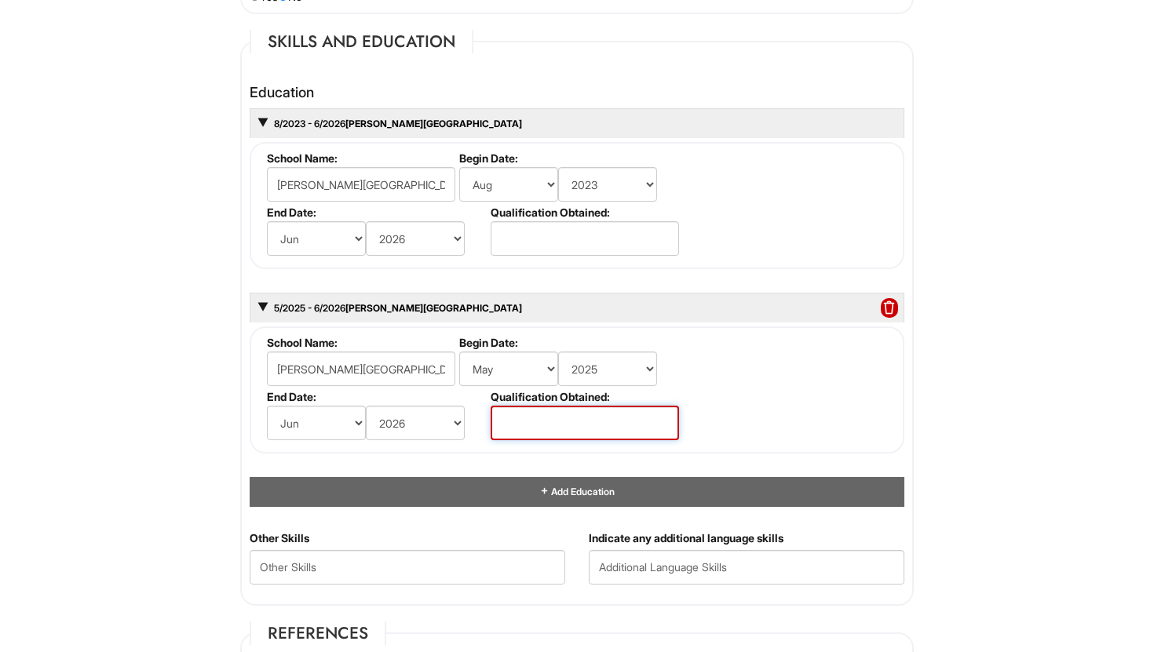
click at [533, 425] on input "text" at bounding box center [585, 423] width 188 height 35
type input "Associates Degree"
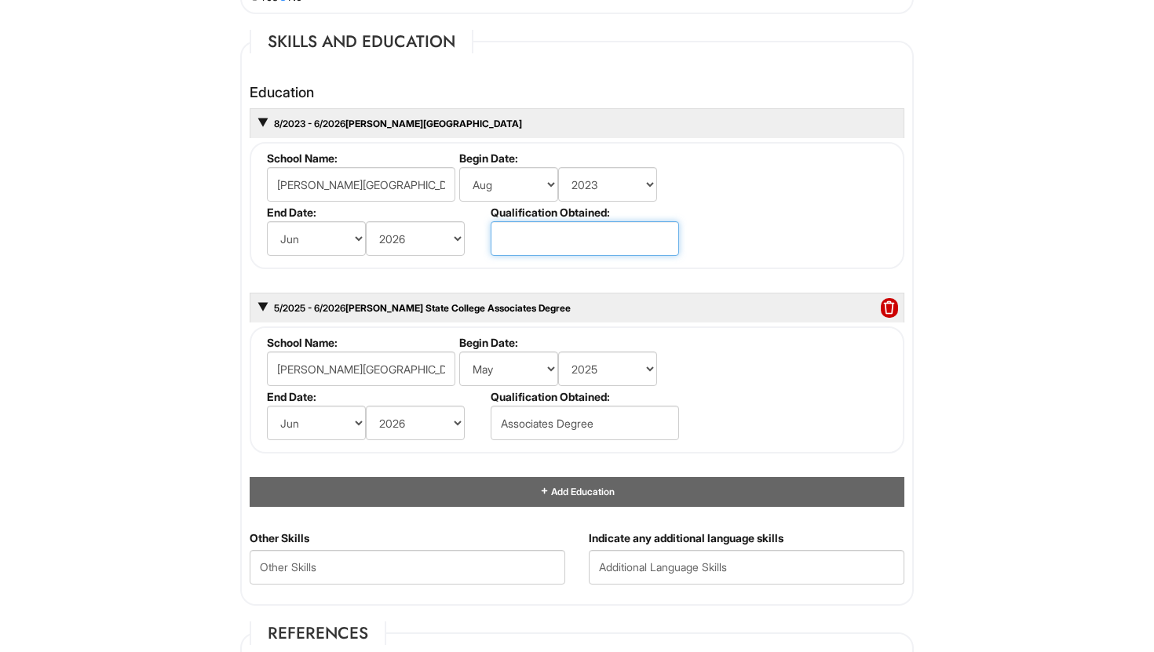
click at [573, 233] on input "text" at bounding box center [585, 238] width 188 height 35
type input "Diploma"
click at [121, 345] on html "Please Complete This Form 1 2 3 Client Advisor (Part-time), A|X Armani Exchange…" at bounding box center [577, 191] width 1154 height 3251
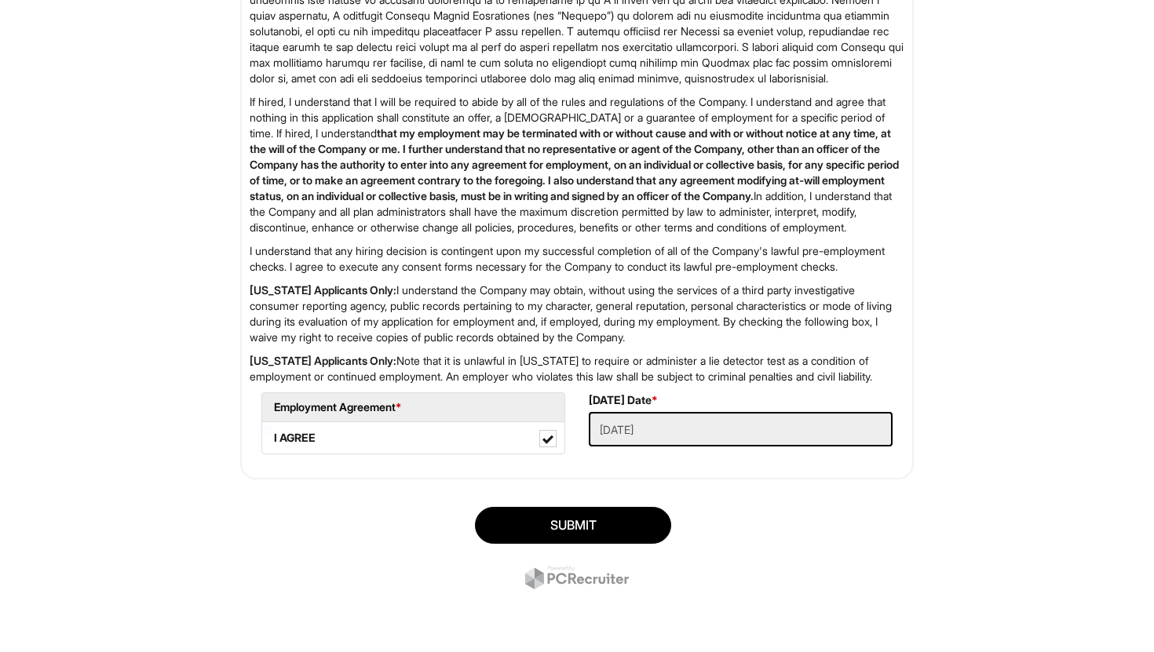
scroll to position [2662, 0]
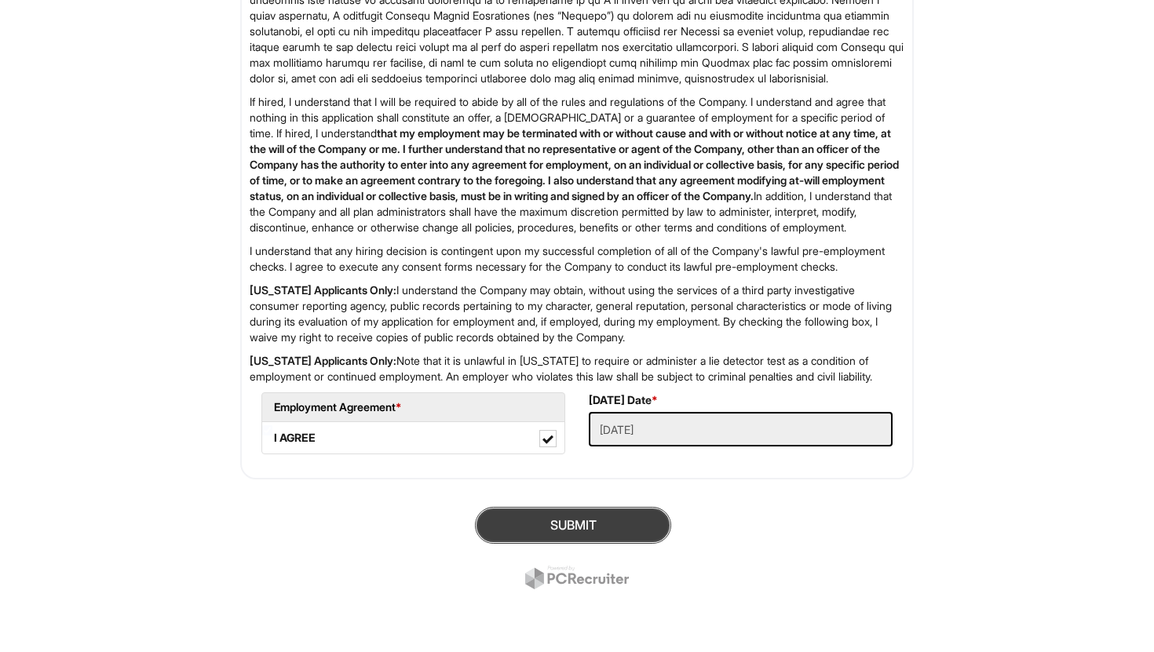
click at [512, 542] on button "SUBMIT" at bounding box center [573, 525] width 196 height 37
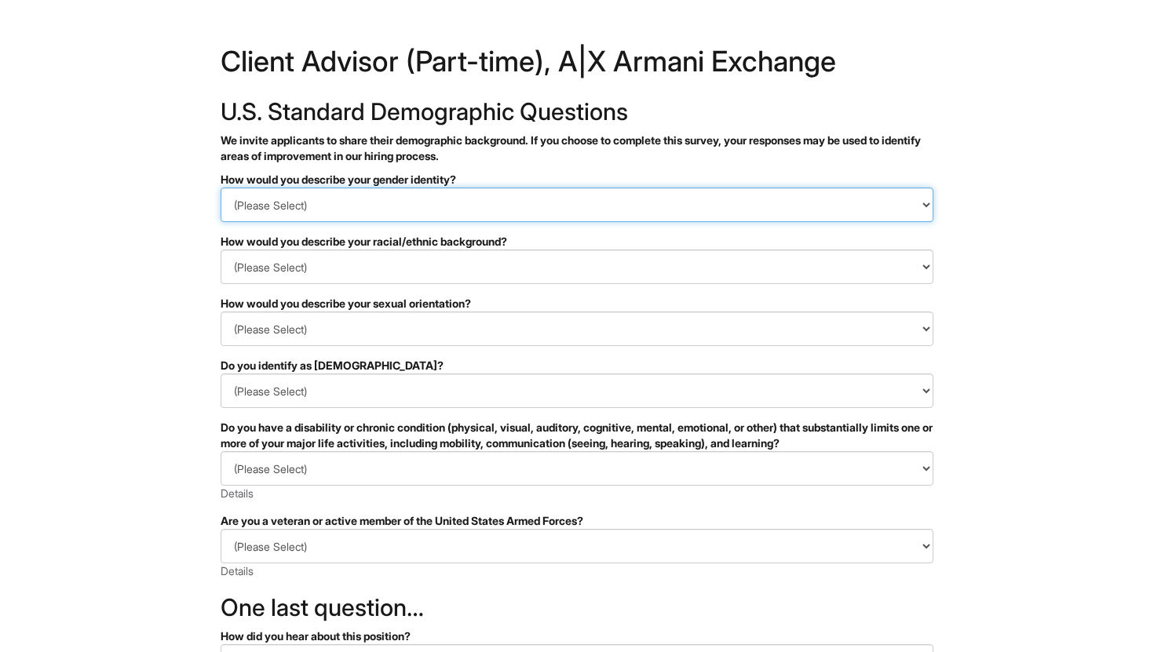
click at [803, 206] on select "(Please Select) Man Woman [DEMOGRAPHIC_DATA] I prefer to self-describe I don't …" at bounding box center [577, 205] width 713 height 35
select select "Woman"
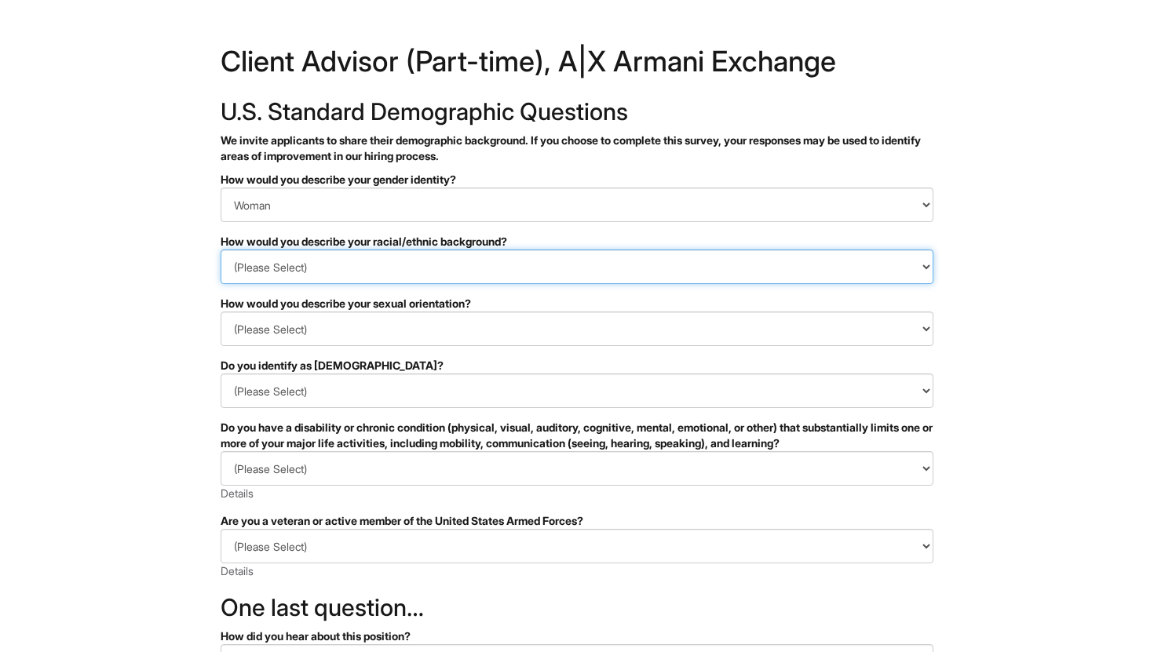
click at [476, 268] on select "(Please Select) [DEMOGRAPHIC_DATA] or of [DEMOGRAPHIC_DATA] descent [DEMOGRAPHI…" at bounding box center [577, 267] width 713 height 35
select select "I don't wish to answer"
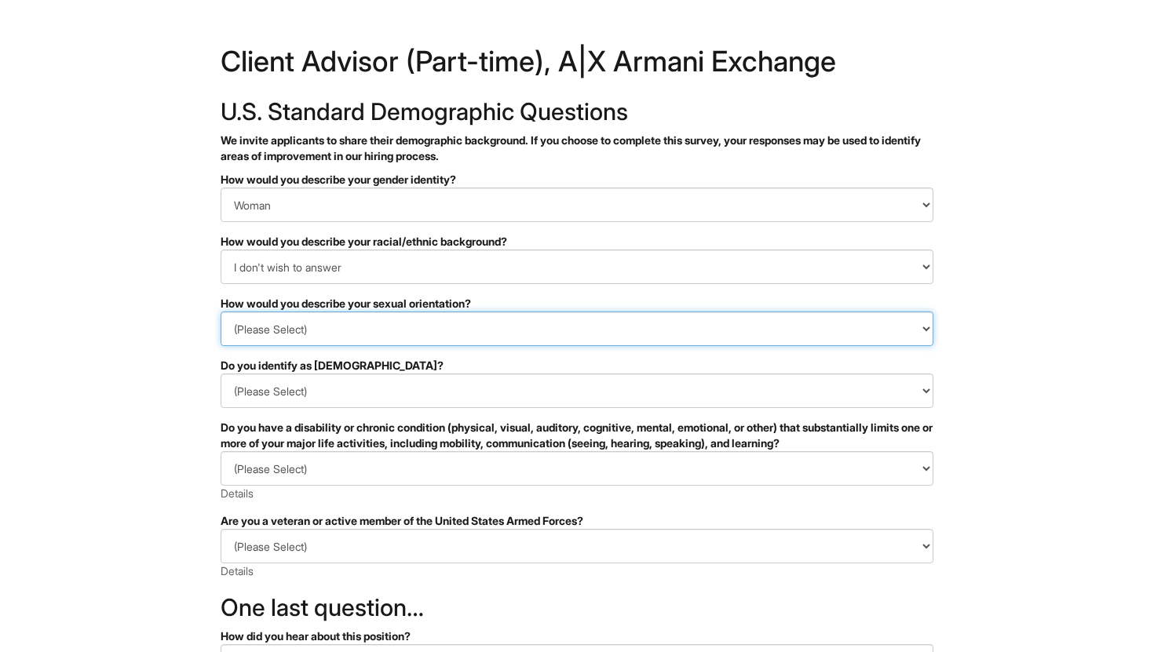
click at [359, 327] on select "(Please Select) [DEMOGRAPHIC_DATA] [DEMOGRAPHIC_DATA] and/or [DEMOGRAPHIC_DATA]…" at bounding box center [577, 329] width 713 height 35
select select "[DEMOGRAPHIC_DATA]"
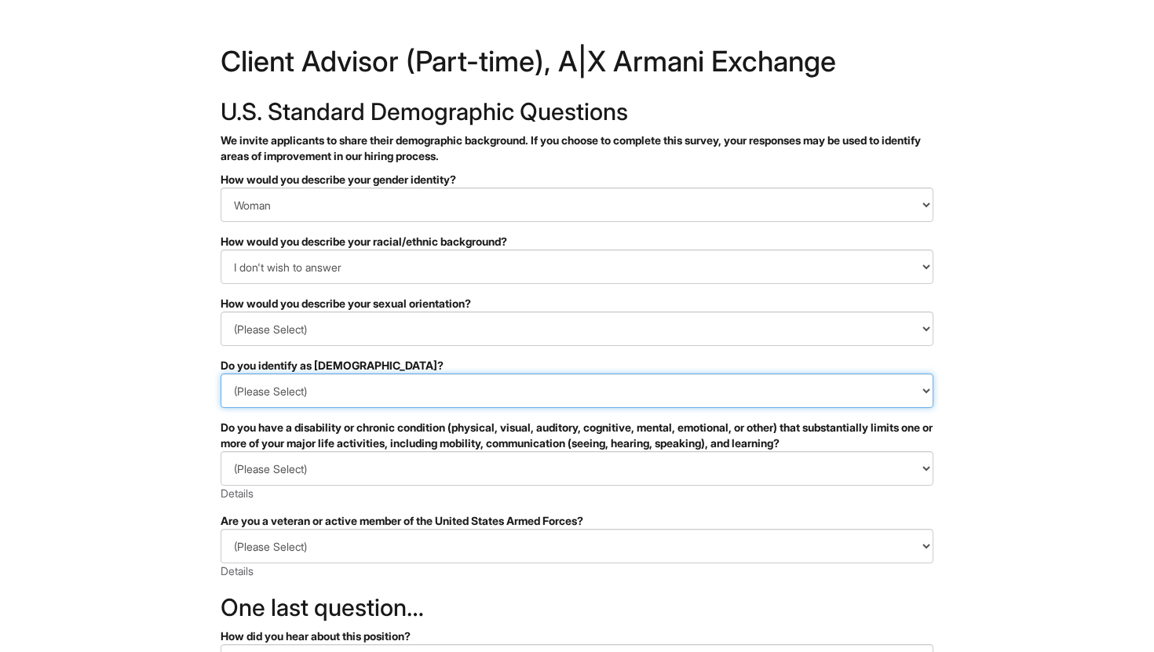
click at [321, 393] on select "(Please Select) Yes No I prefer to self-describe I don't wish to answer" at bounding box center [577, 391] width 713 height 35
select select "No"
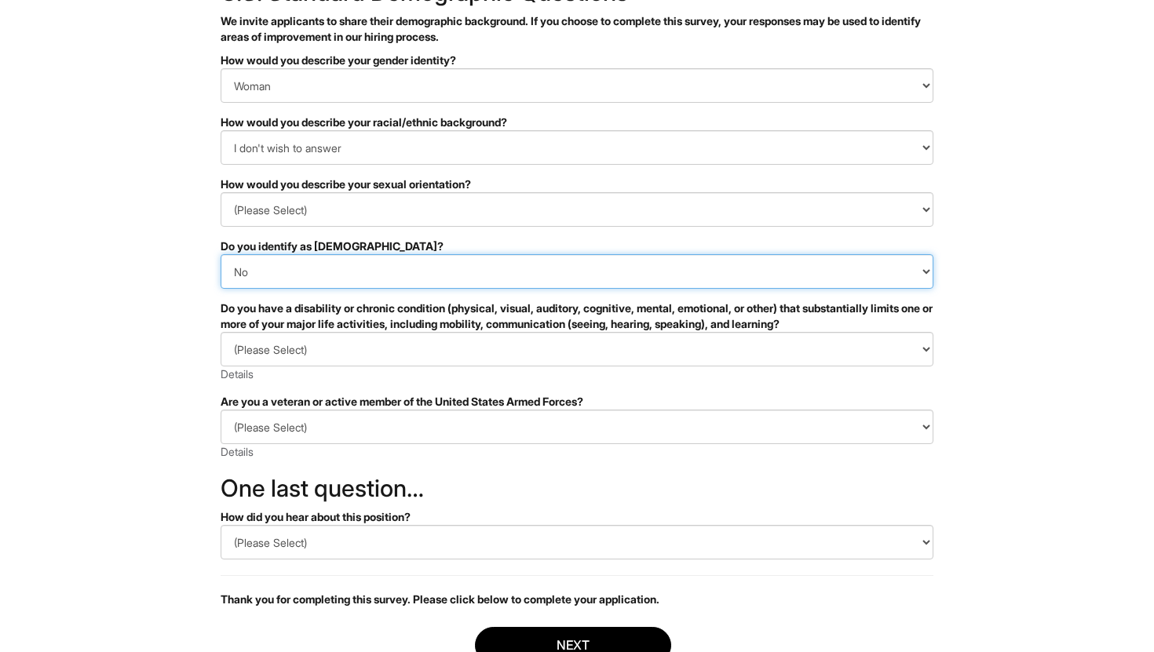
scroll to position [124, 0]
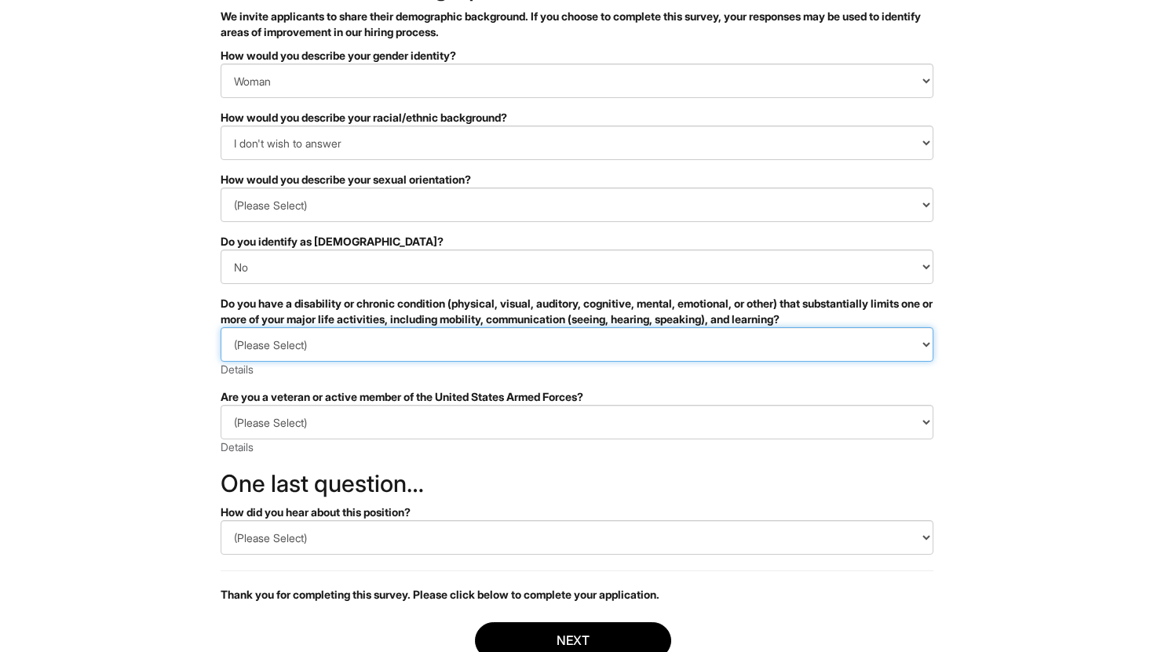
click at [351, 345] on select "(Please Select) YES, I HAVE A DISABILITY (or previously had a disability) NO, I…" at bounding box center [577, 344] width 713 height 35
select select "NO, I DON'T HAVE A DISABILITY"
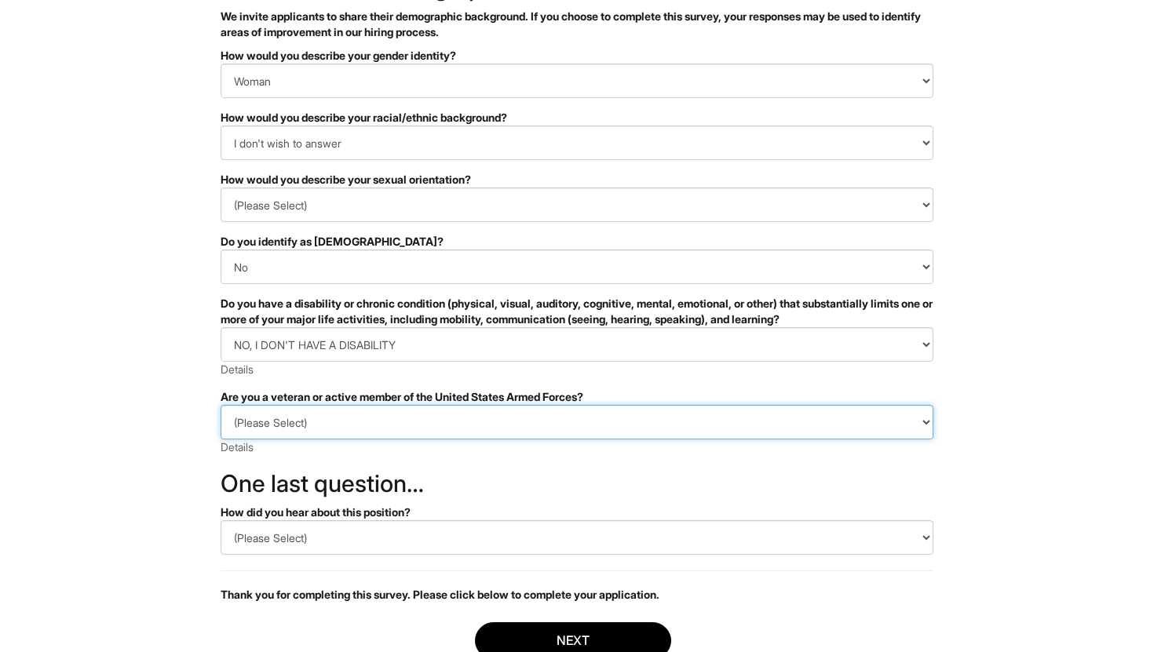
click at [338, 418] on select "(Please Select) I IDENTIFY AS ONE OR MORE OF THE CLASSIFICATIONS OF PROTECTED V…" at bounding box center [577, 422] width 713 height 35
select select "I AM NOT A PROTECTED VETERAN"
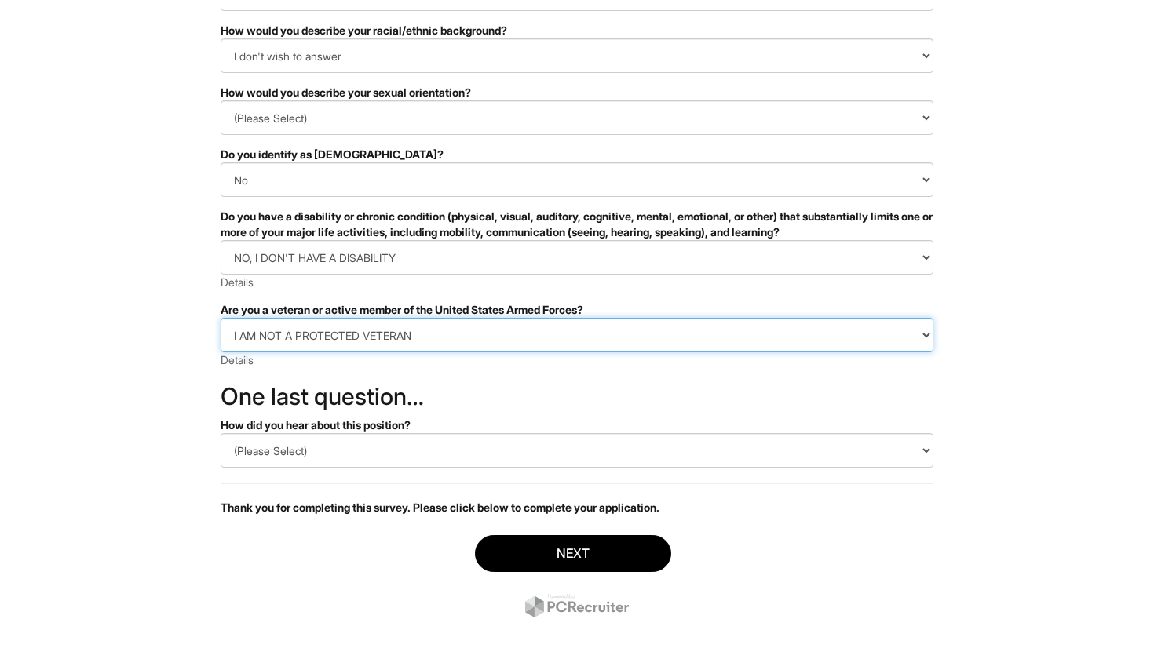
scroll to position [213, 0]
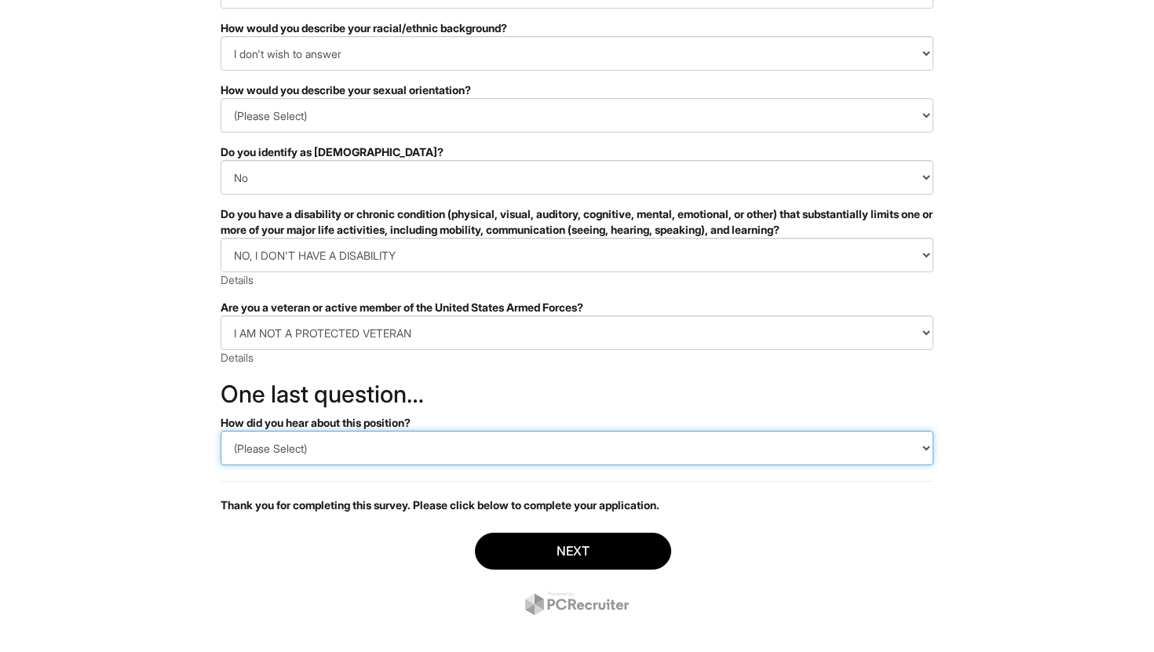
click at [338, 449] on select "(Please Select) CareerBuilder Indeed LinkedIn Monster Referral Other" at bounding box center [577, 448] width 713 height 35
select select "LinkedIn"
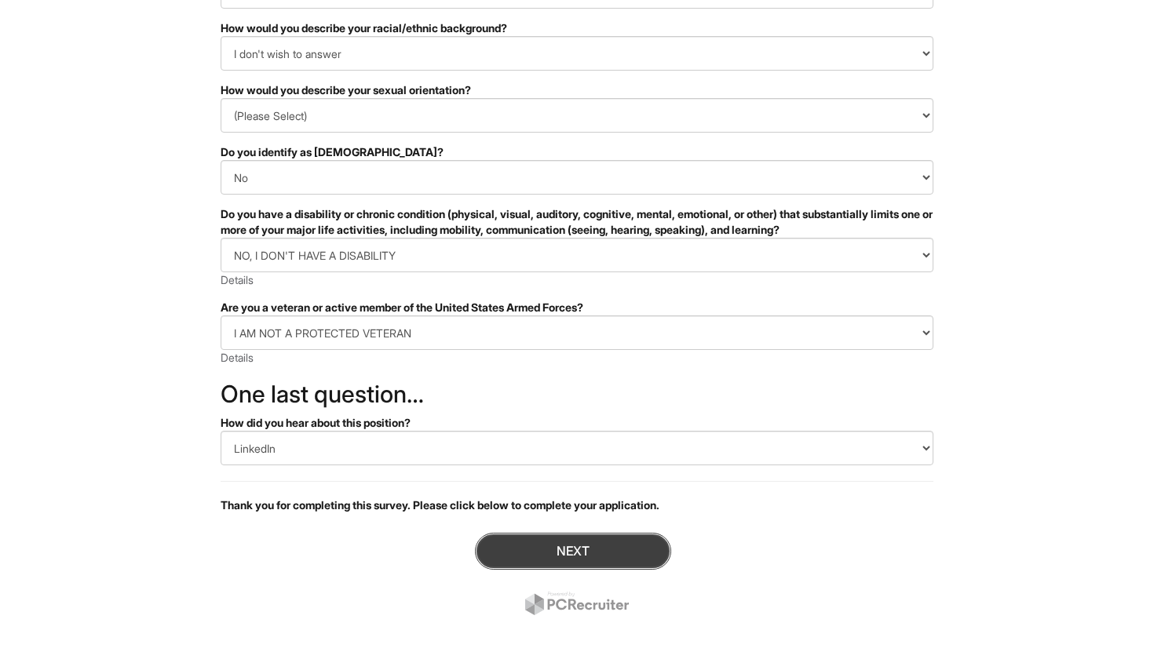
click at [490, 556] on button "Next" at bounding box center [573, 551] width 196 height 37
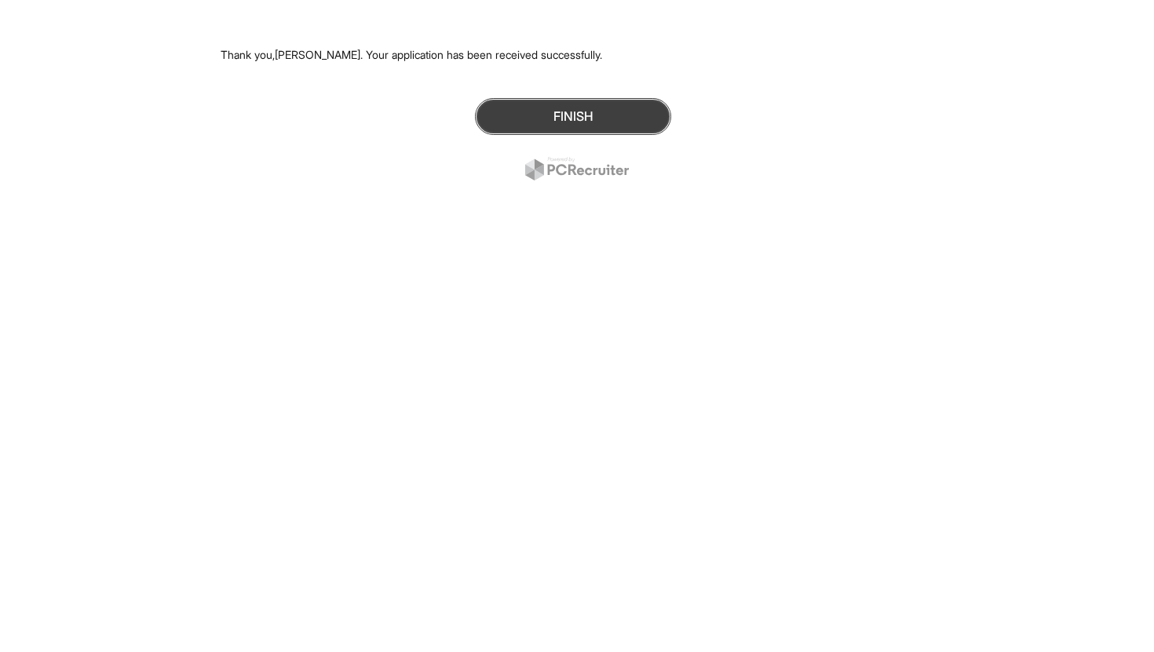
click at [525, 131] on button "Finish" at bounding box center [573, 116] width 196 height 37
